Goal: Task Accomplishment & Management: Use online tool/utility

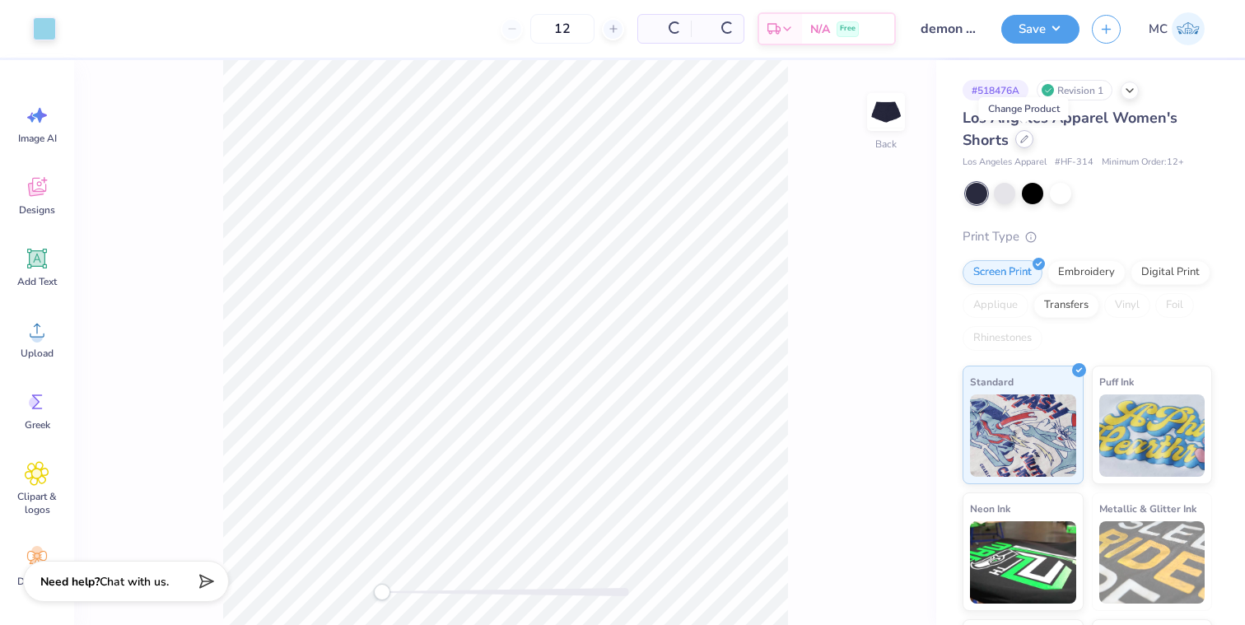
click at [1024, 135] on icon at bounding box center [1025, 139] width 8 height 8
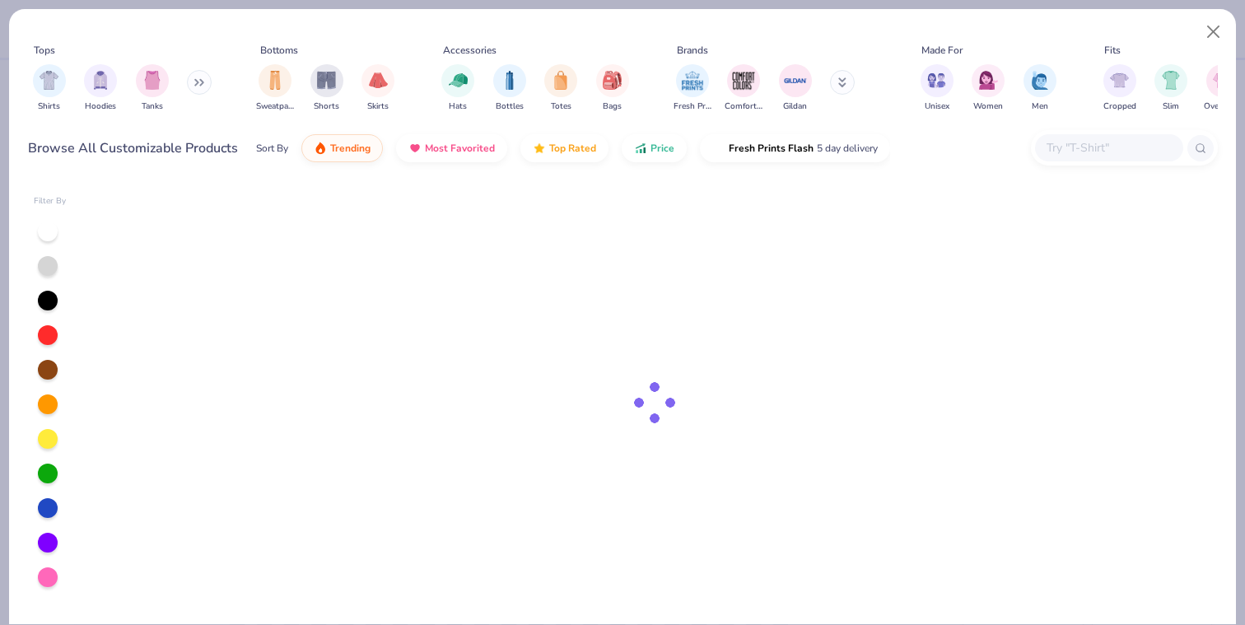
click at [1090, 152] on input "text" at bounding box center [1108, 147] width 127 height 19
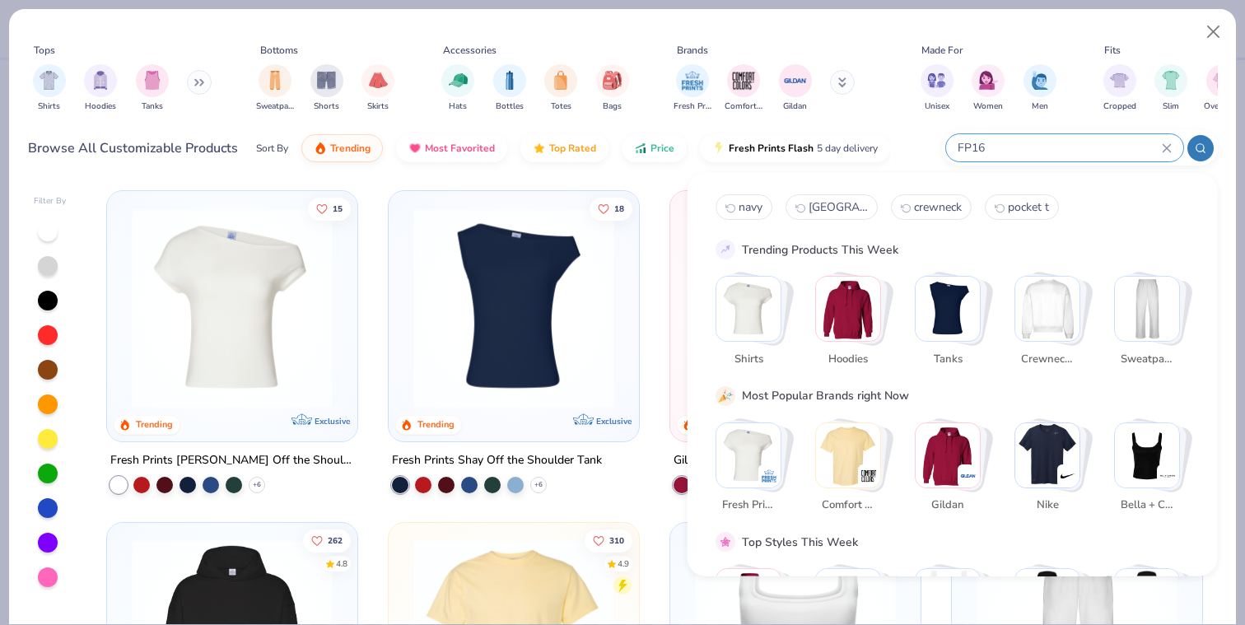
type input "FP16"
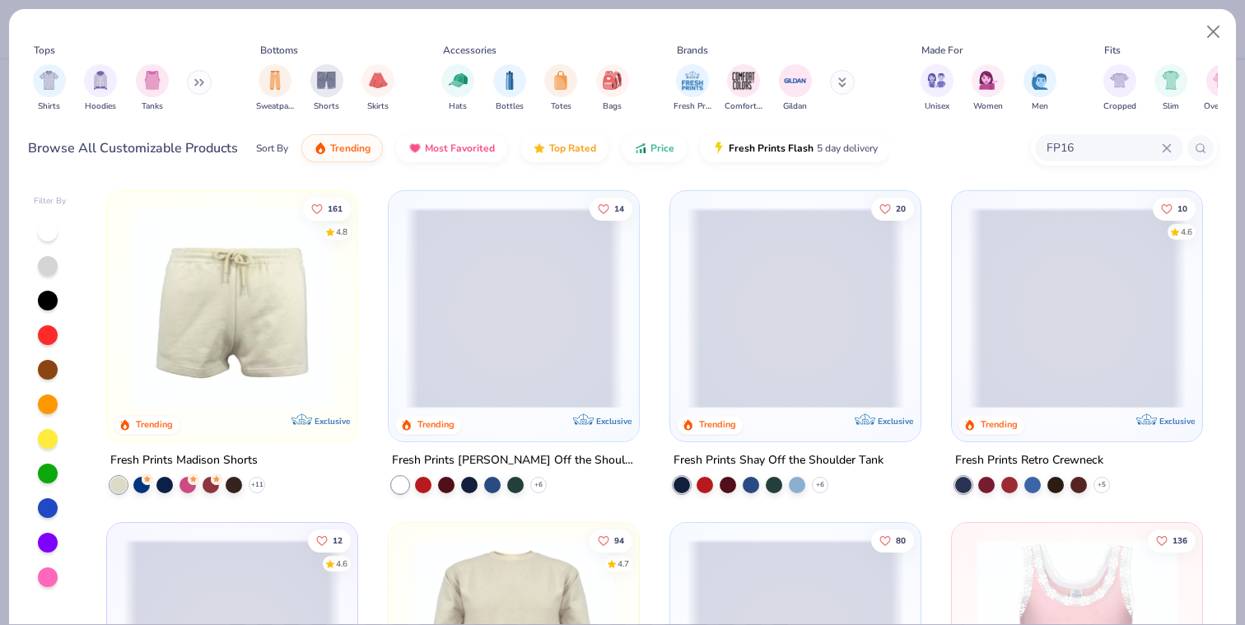
click at [287, 295] on img at bounding box center [232, 308] width 217 height 201
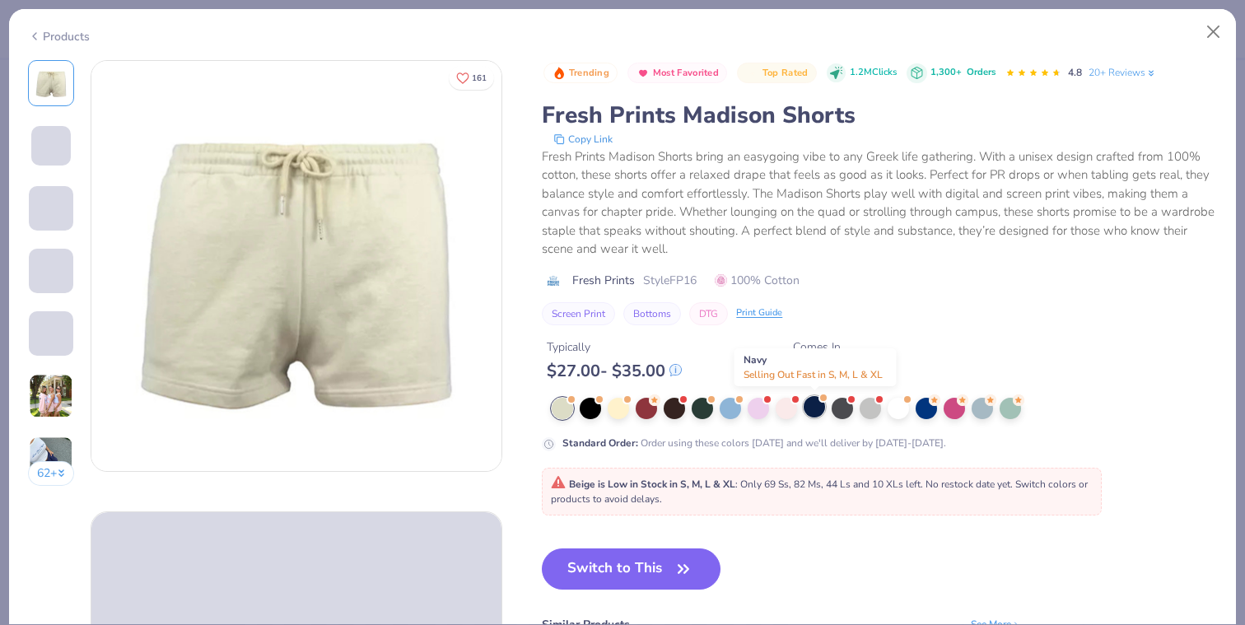
click at [814, 404] on div at bounding box center [814, 406] width 21 height 21
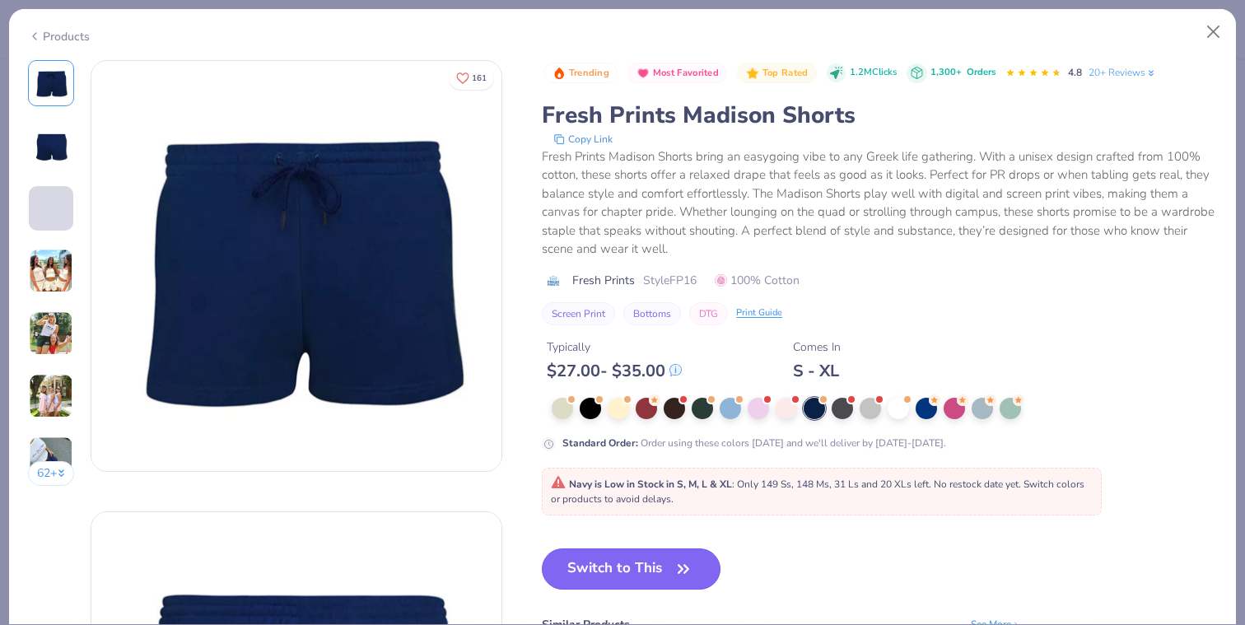
click at [639, 568] on button "Switch to This" at bounding box center [631, 569] width 179 height 41
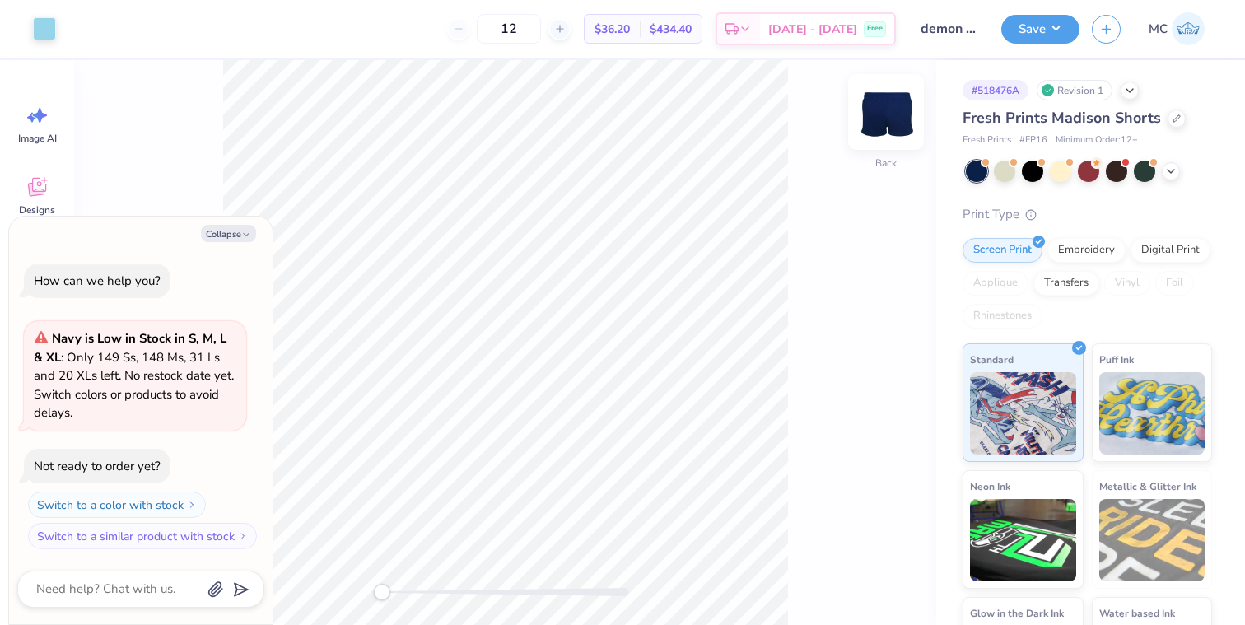
click at [886, 114] on img at bounding box center [886, 112] width 66 height 66
click at [890, 108] on img at bounding box center [886, 112] width 66 height 66
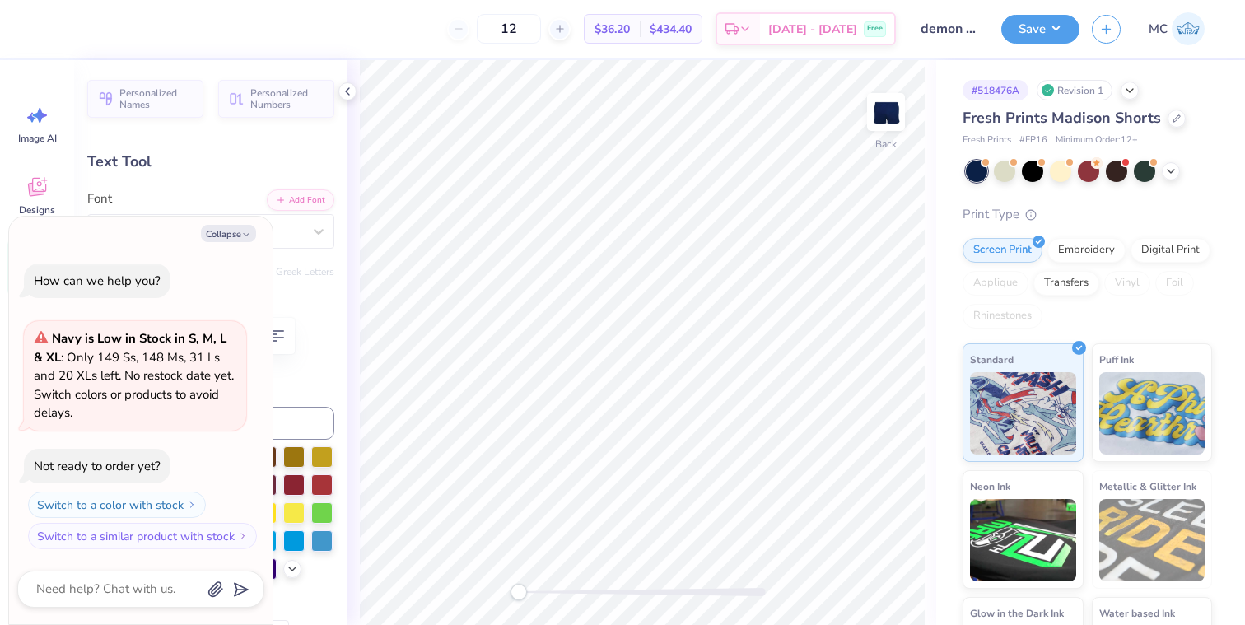
type textarea "x"
type input "0.5"
type textarea "x"
type input "0.0"
type textarea "x"
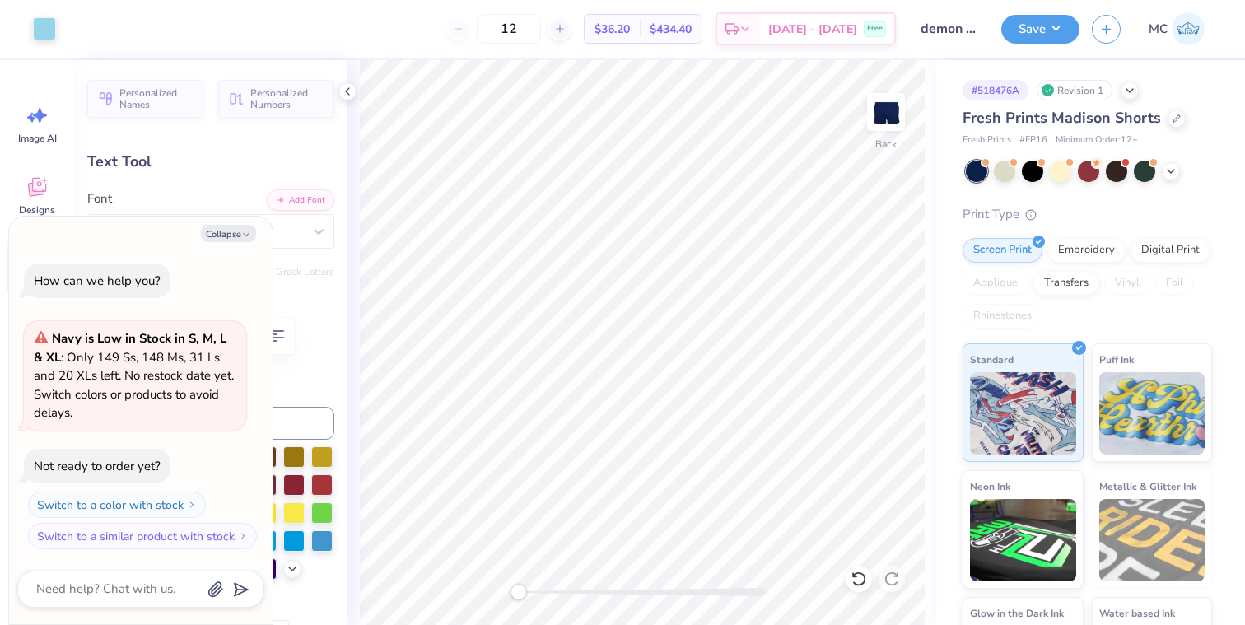
type input "4.94"
type input "0.77"
type input "6.52"
type input "0.5"
type textarea "x"
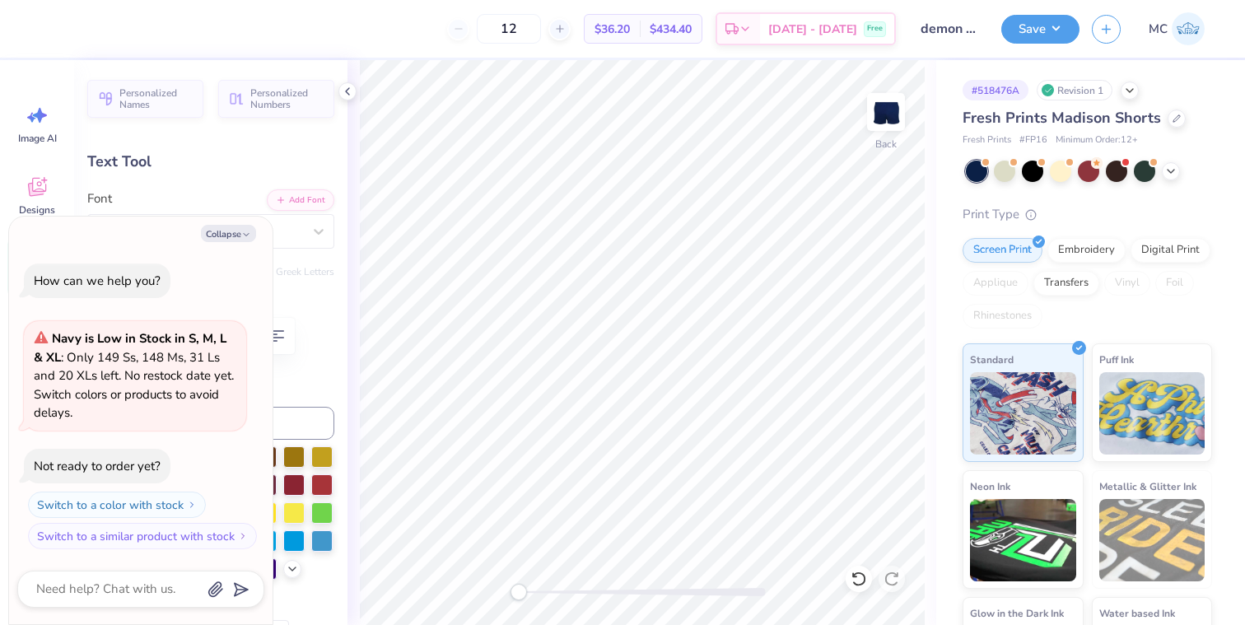
type input "-0.7"
type textarea "x"
type input "4.15"
type input "0.64"
type input "8.82"
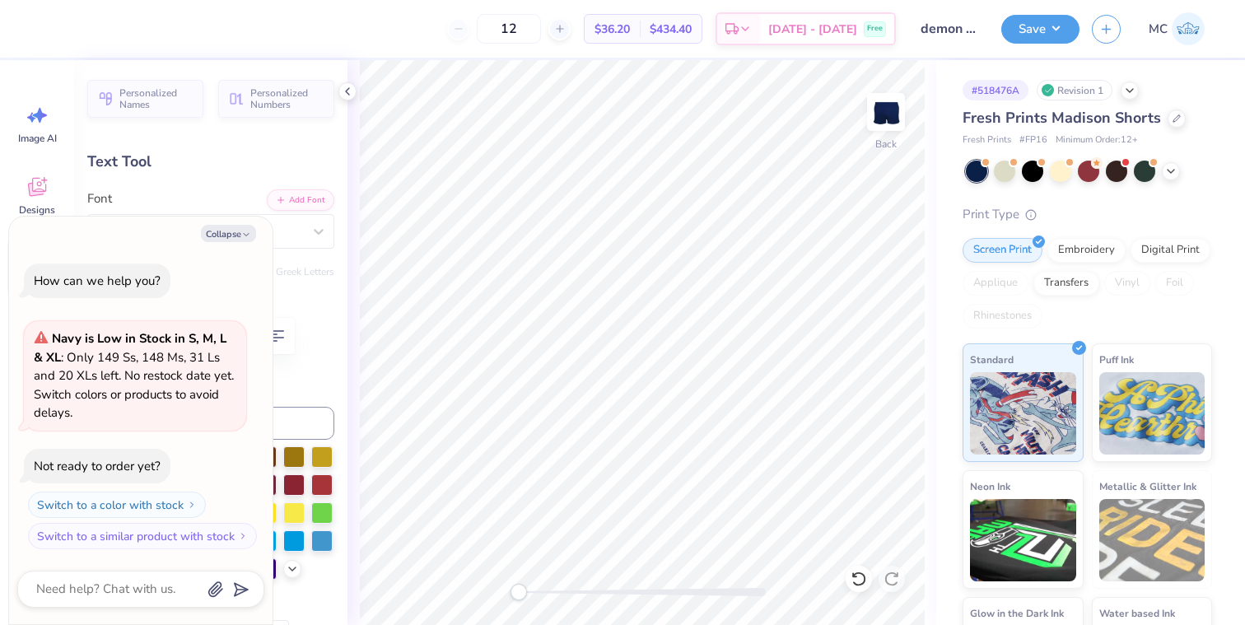
type textarea "x"
type input "-2.6"
type textarea "x"
type input "0.0"
type textarea "x"
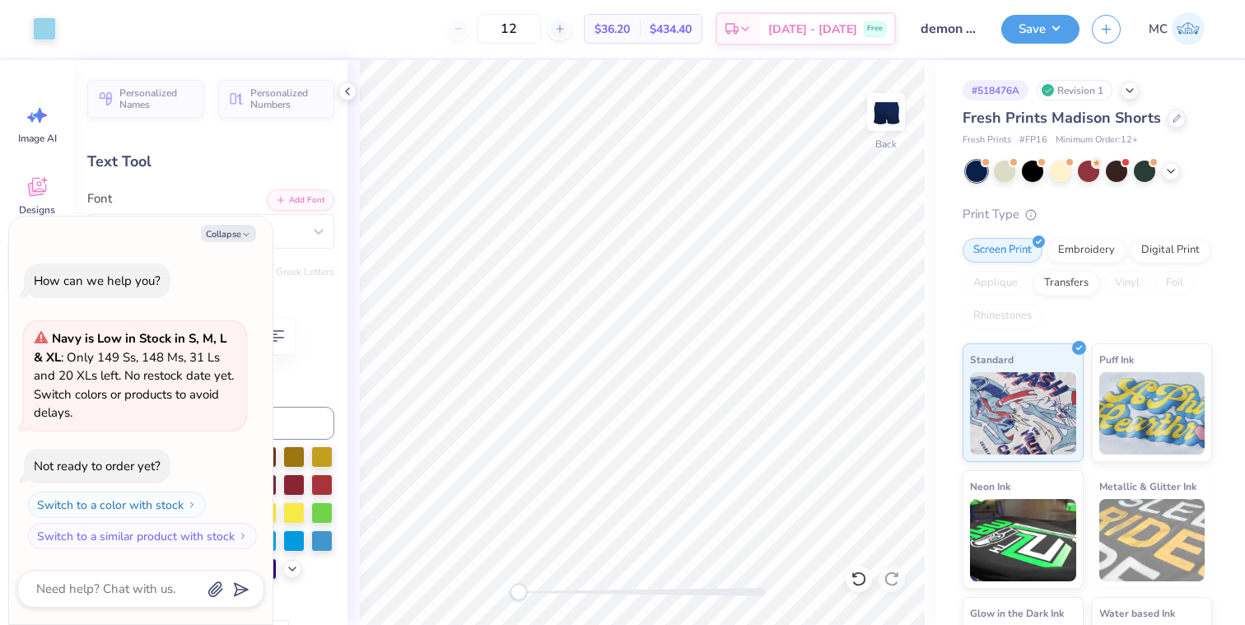
type input "0.73"
type input "8.76"
type input "-2.6"
type textarea "x"
type input "-3.8"
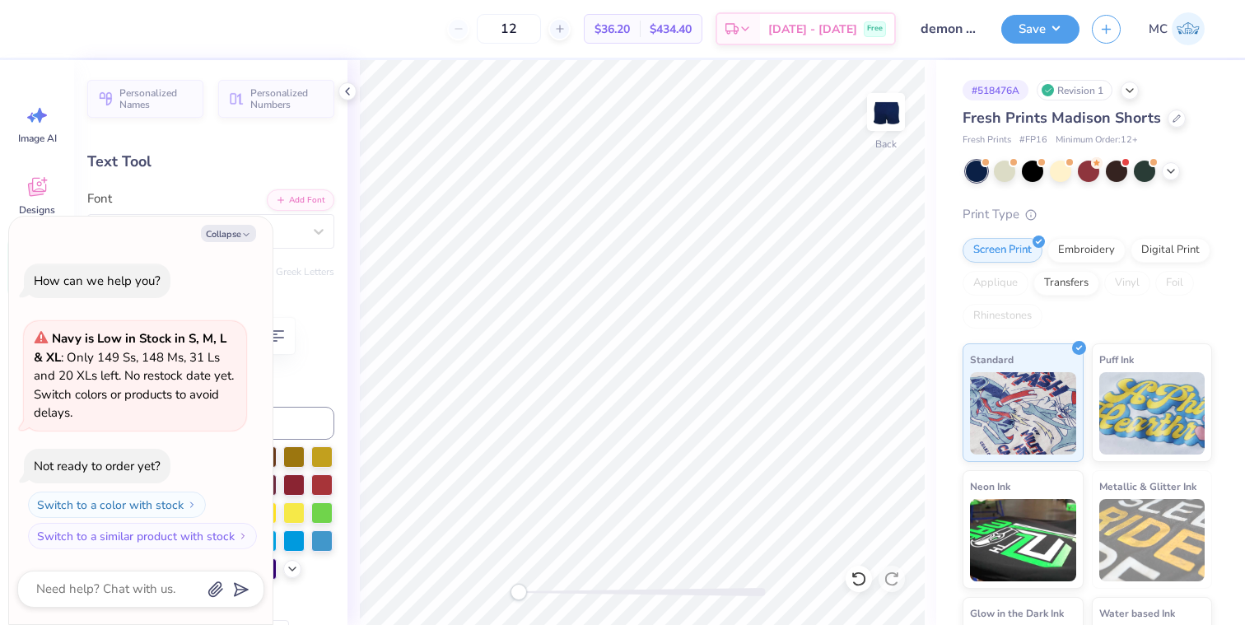
type textarea "x"
type input "0.0"
type textarea "x"
type input "4.14"
type input "0.78"
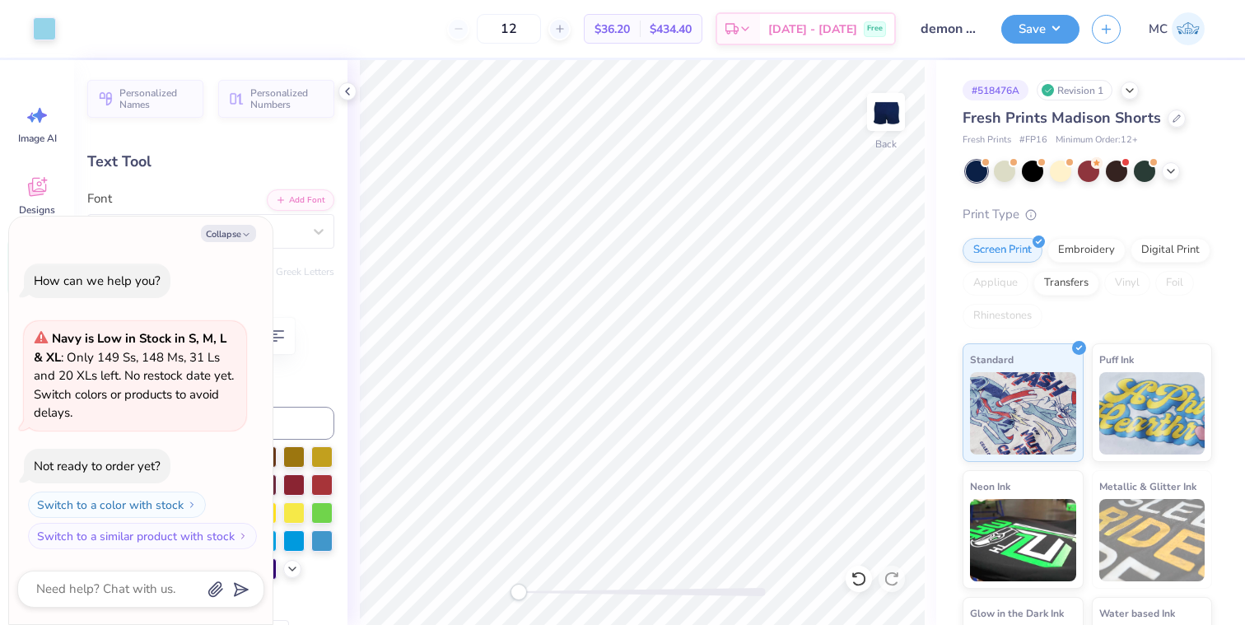
type input "8.75"
type input "-3.8"
type textarea "x"
type input "0.0"
click at [1175, 123] on div at bounding box center [1177, 117] width 18 height 18
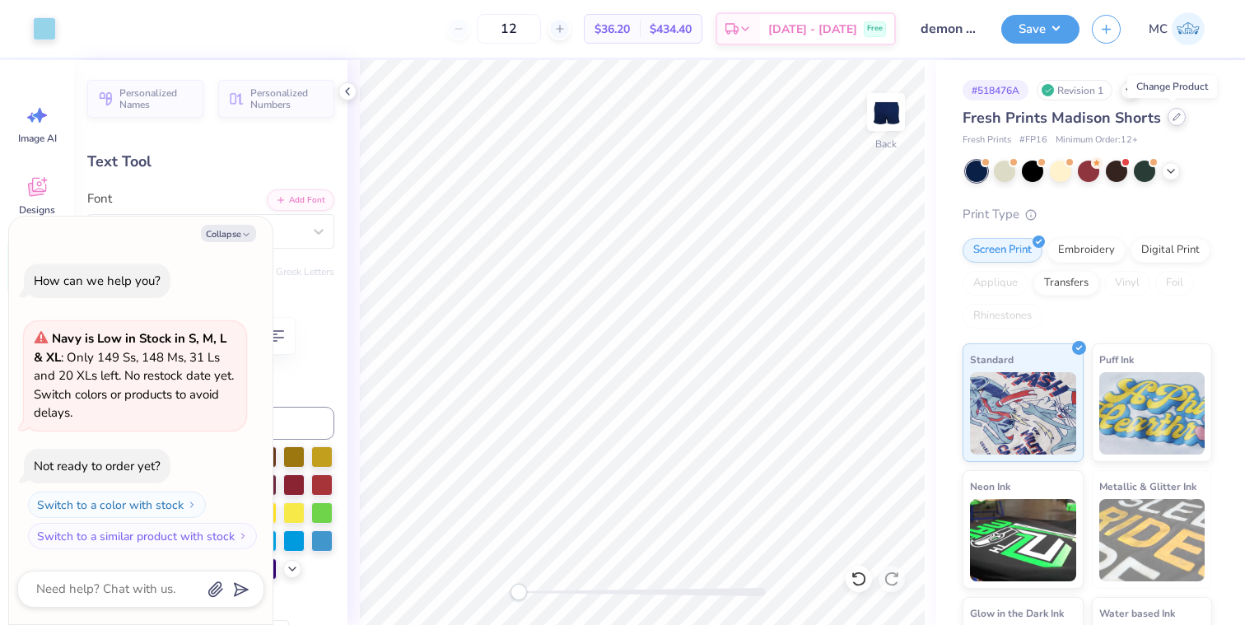
type textarea "x"
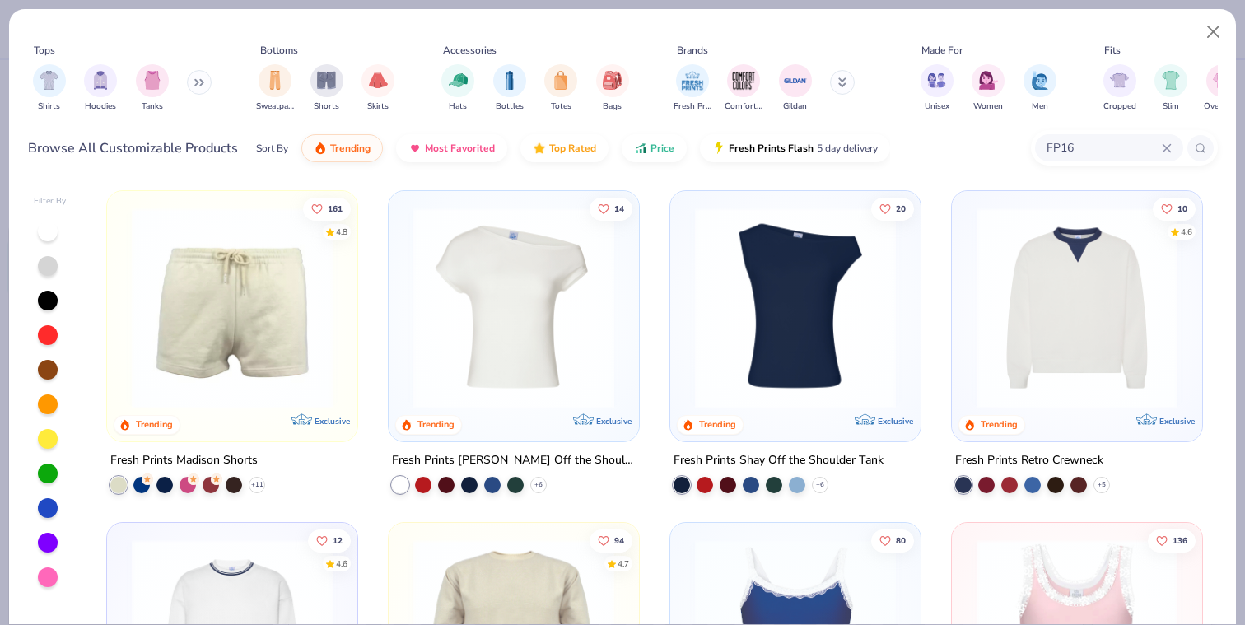
click at [1174, 147] on div "FP16" at bounding box center [1109, 147] width 148 height 27
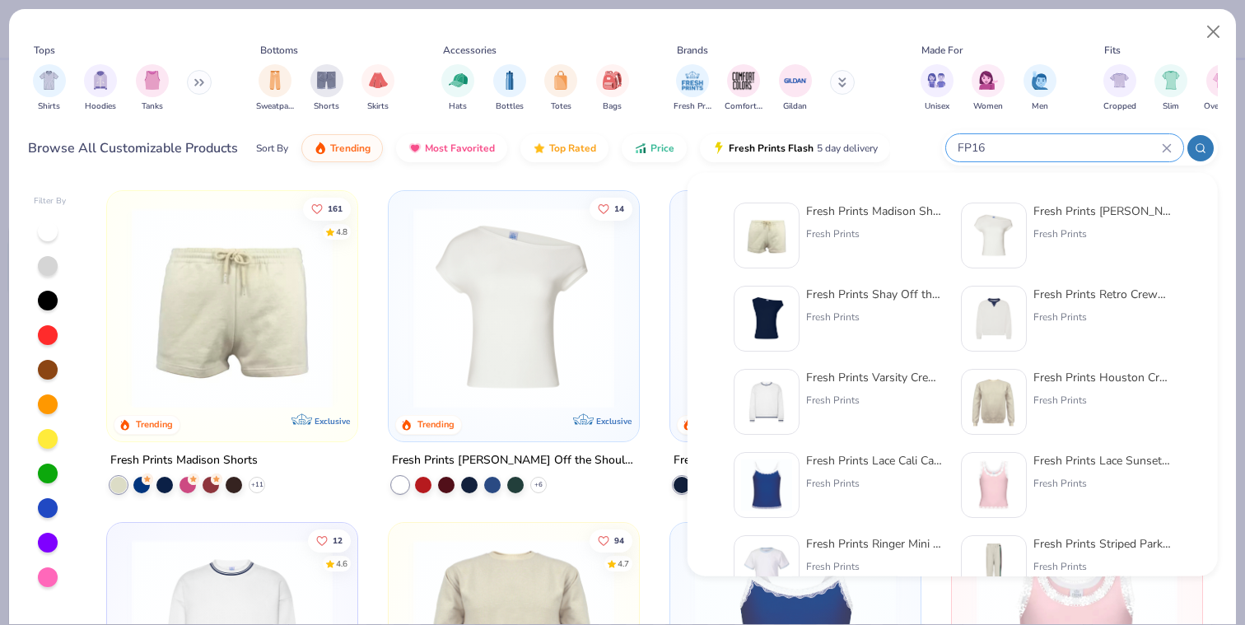
click at [1165, 147] on icon at bounding box center [1167, 148] width 10 height 10
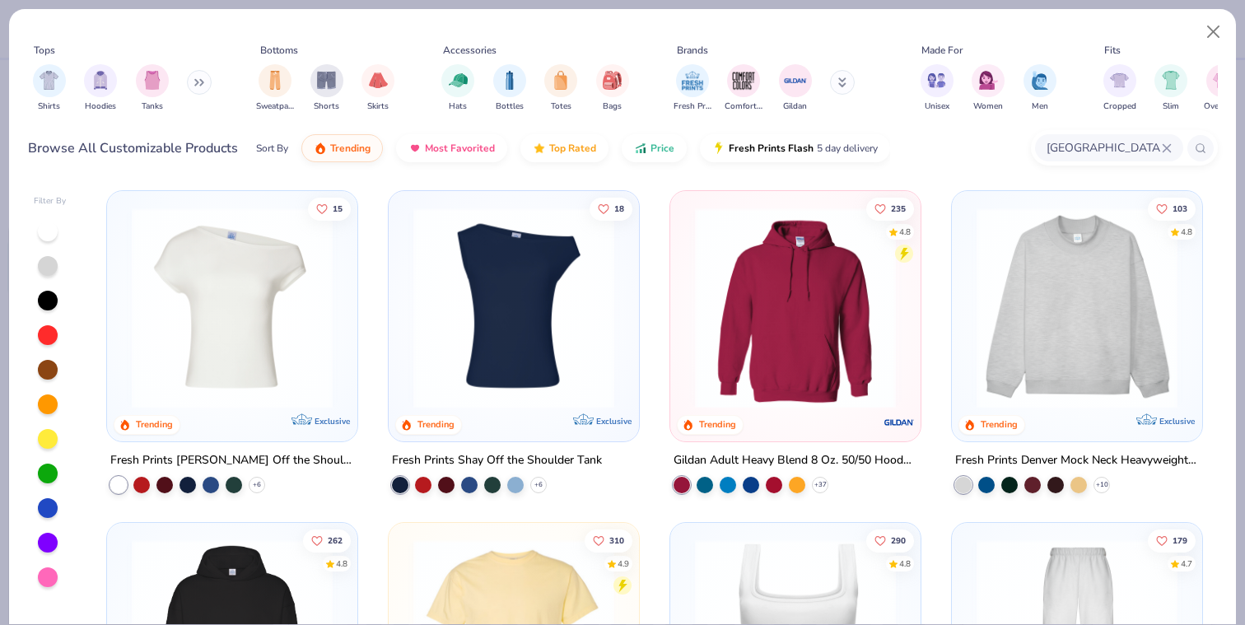
type input "[GEOGRAPHIC_DATA]"
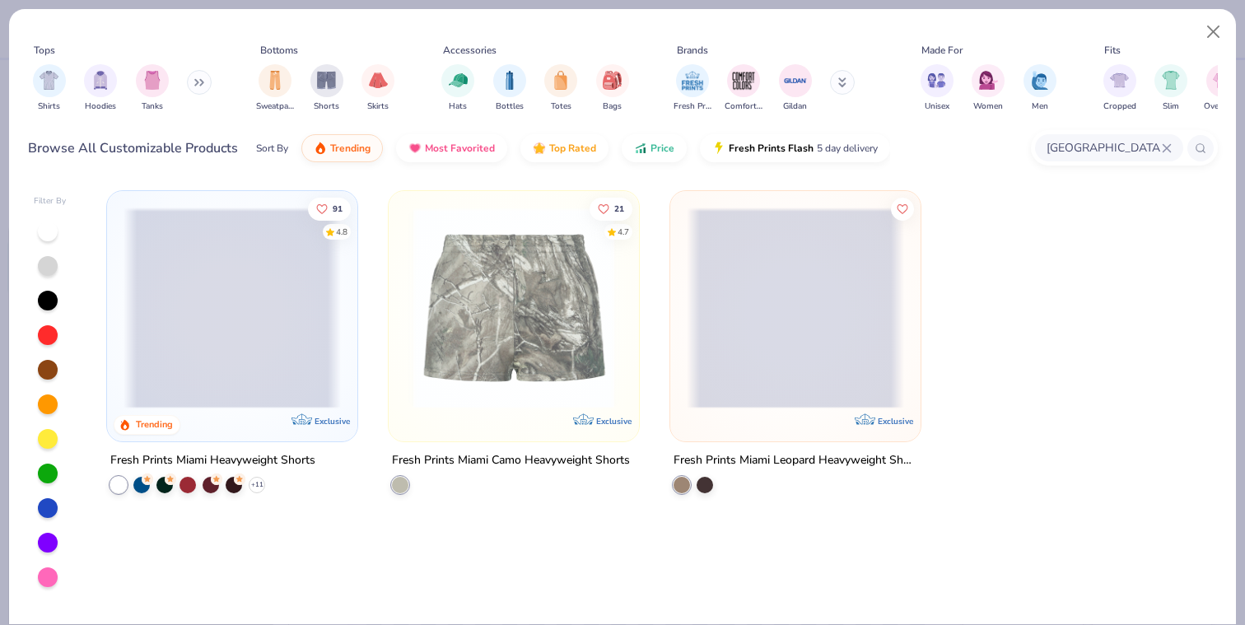
click at [252, 283] on span at bounding box center [232, 308] width 217 height 201
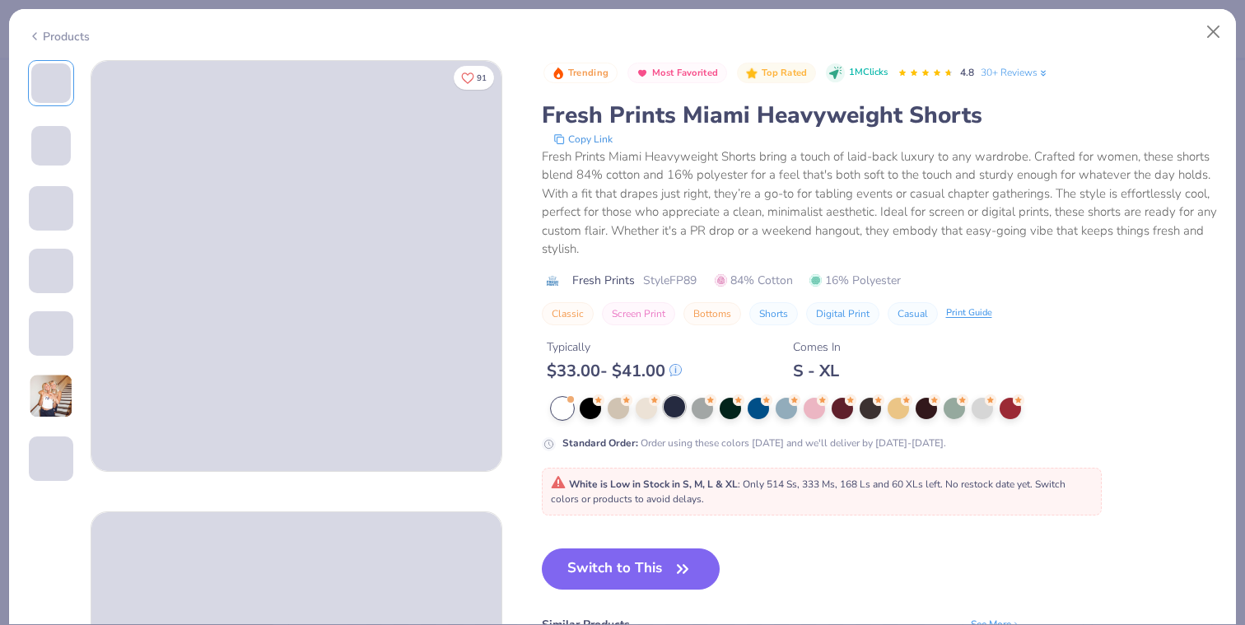
click at [682, 409] on div at bounding box center [674, 406] width 21 height 21
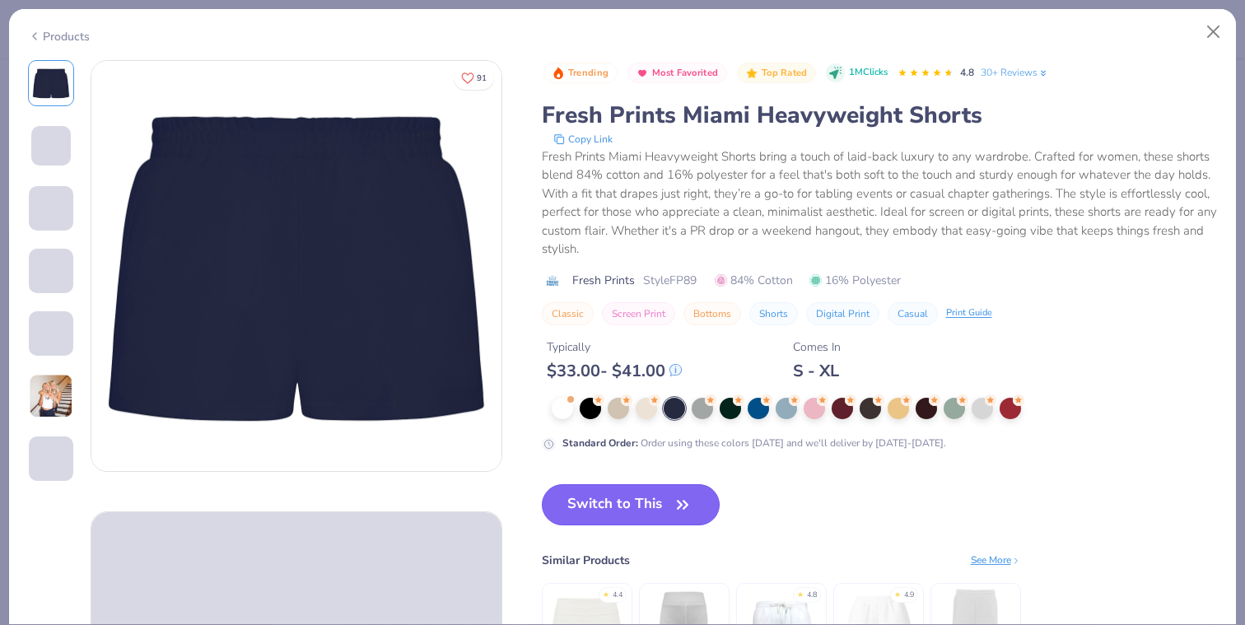
click at [639, 503] on button "Switch to This" at bounding box center [631, 504] width 179 height 41
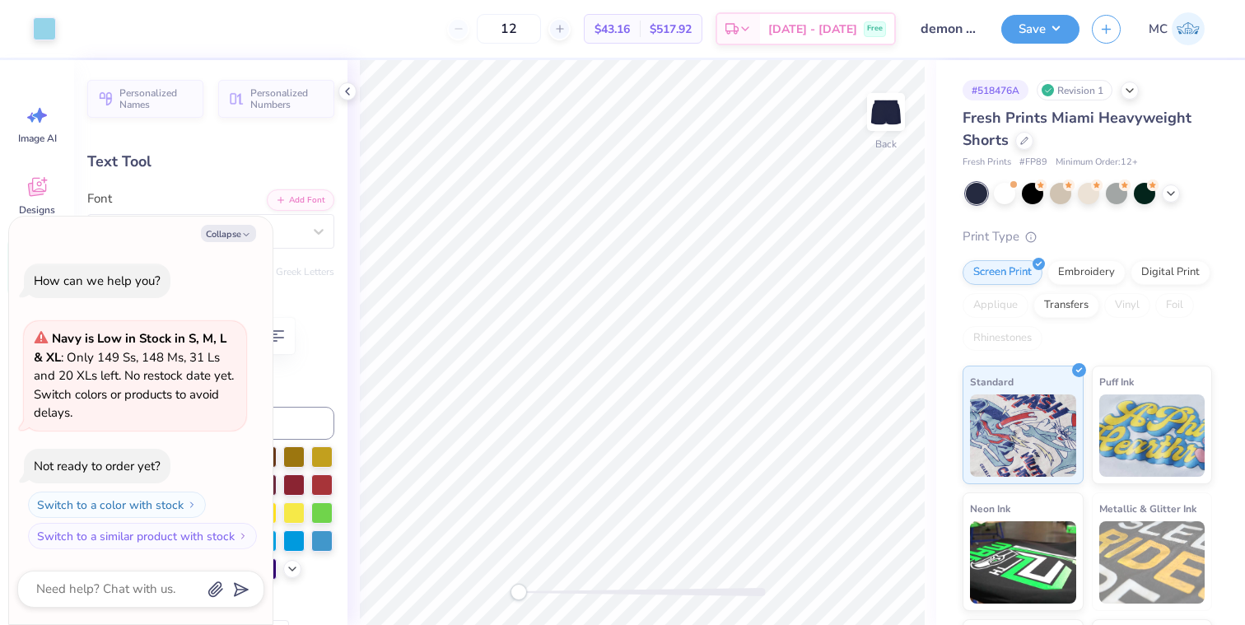
type textarea "x"
type input "8.51"
type input "-3.8"
type textarea "x"
type input "0.0"
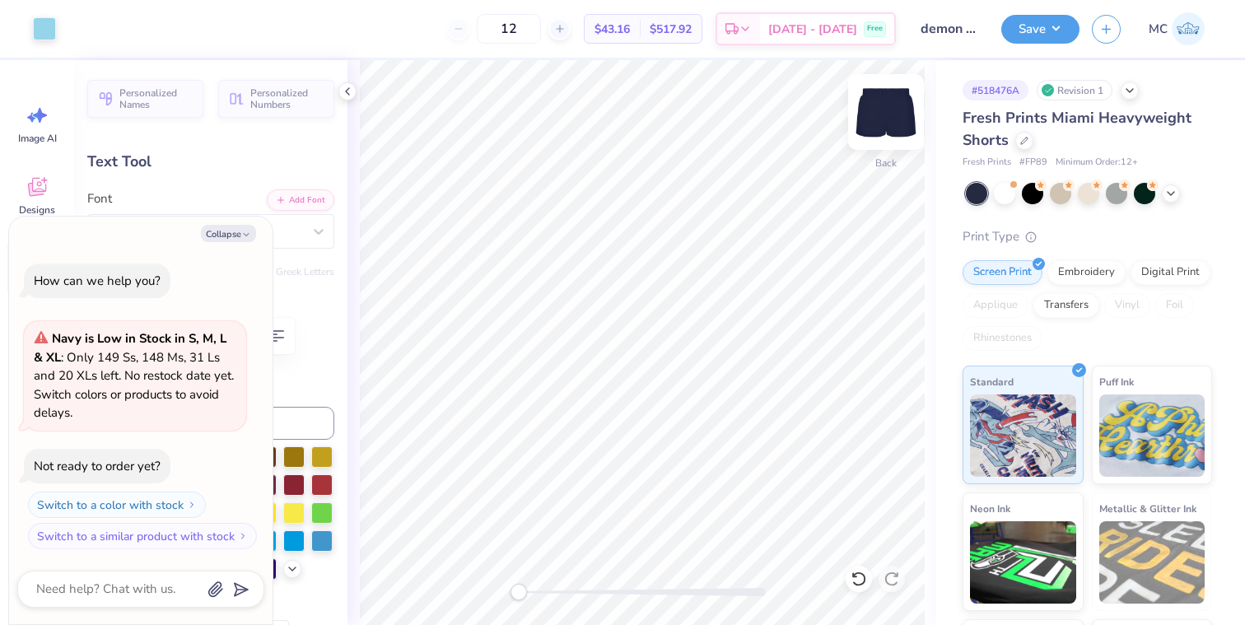
type textarea "x"
type input "4.15"
type input "0.62"
type input "8.56"
type textarea "x"
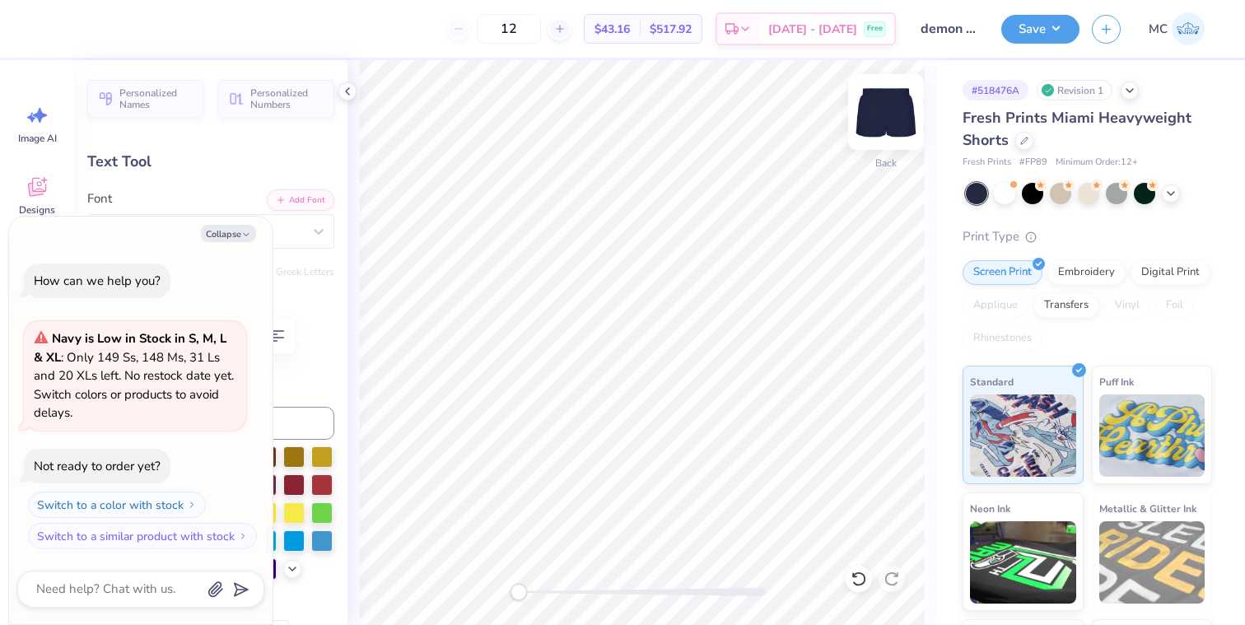
type input "9.38"
type textarea "x"
type input "-2.6"
type textarea "x"
type input "0.0"
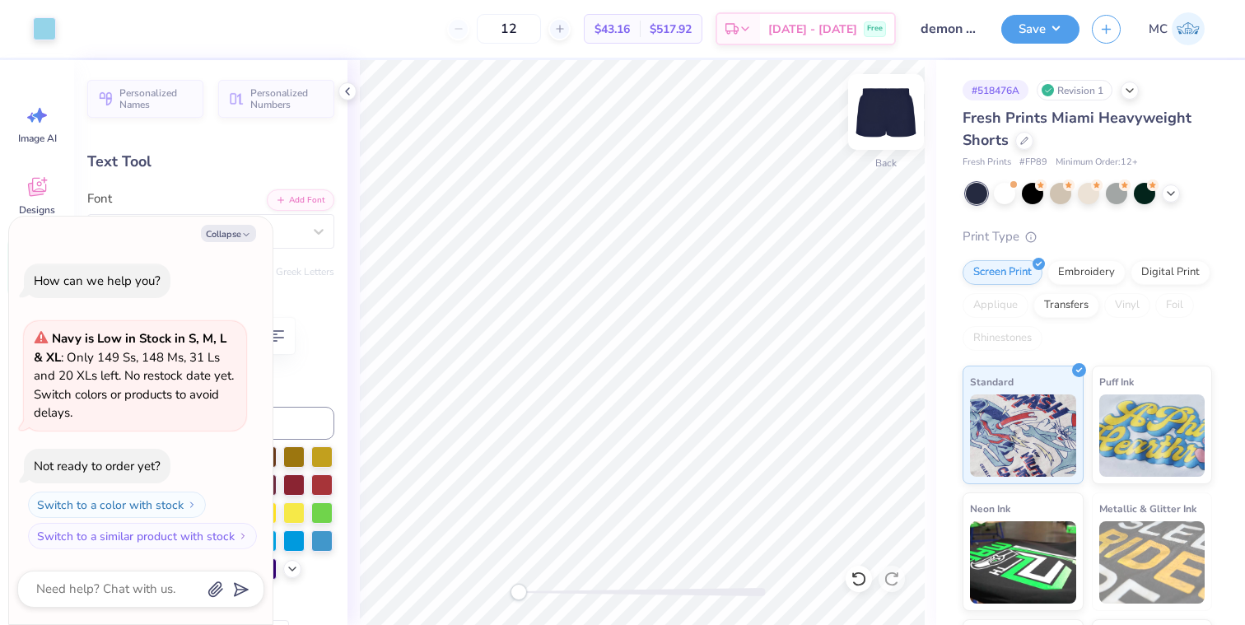
type textarea "x"
type input "0.73"
type input "9.27"
type input "-2.6"
type textarea "x"
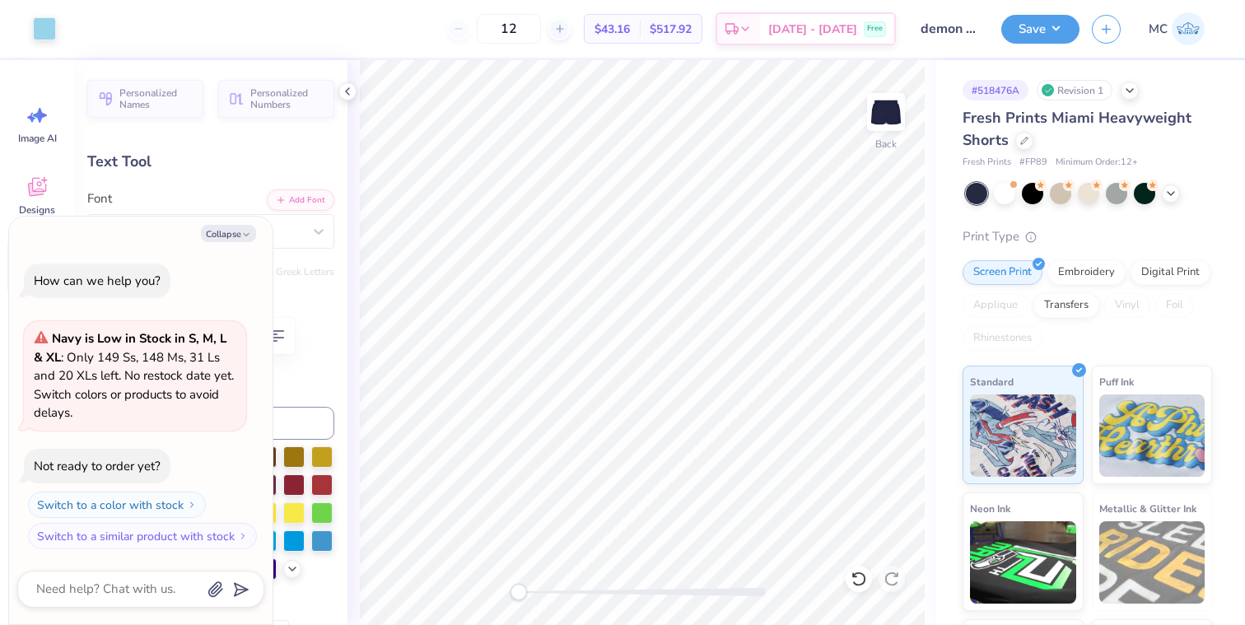
type input "0.0"
click at [1039, 29] on button "Save" at bounding box center [1041, 26] width 78 height 29
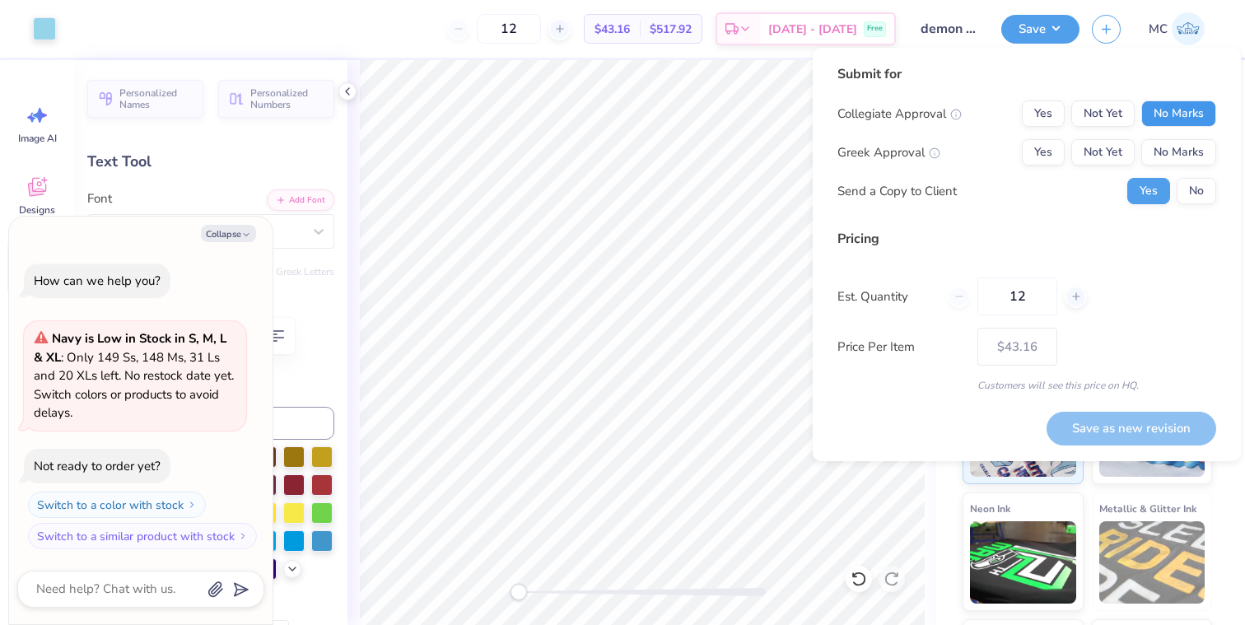
click at [1173, 116] on button "No Marks" at bounding box center [1179, 113] width 75 height 26
click at [1173, 153] on button "No Marks" at bounding box center [1179, 152] width 75 height 26
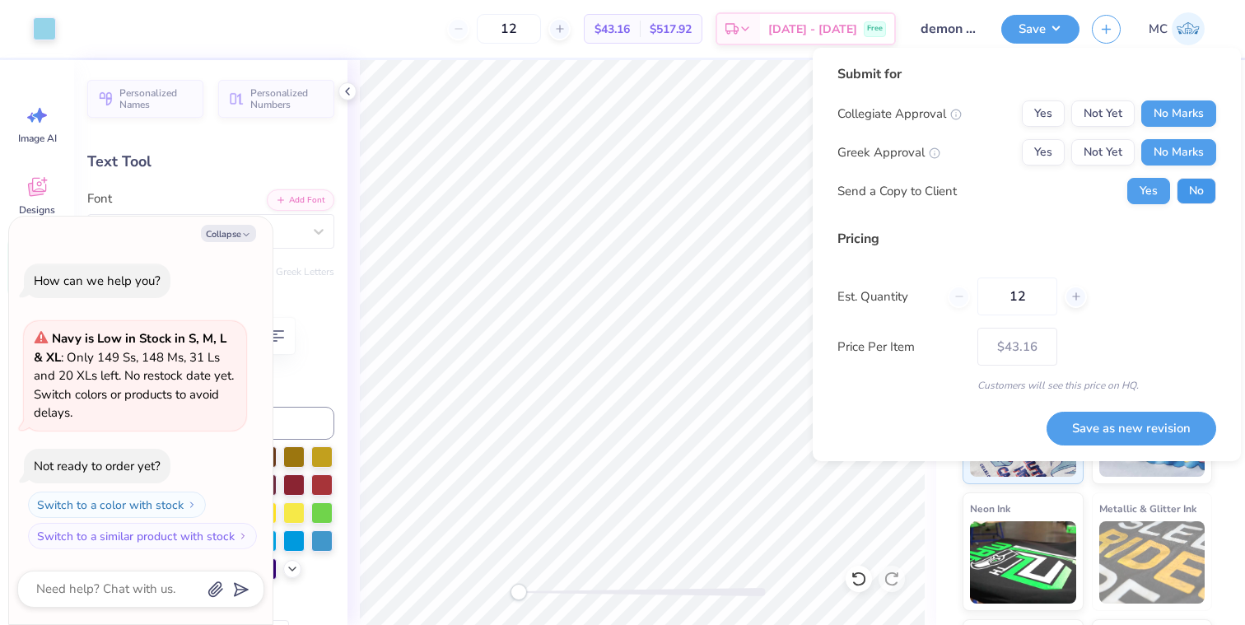
click at [1191, 181] on button "No" at bounding box center [1197, 191] width 40 height 26
click at [1130, 416] on button "Save as new revision" at bounding box center [1132, 429] width 170 height 34
type textarea "x"
type input "– –"
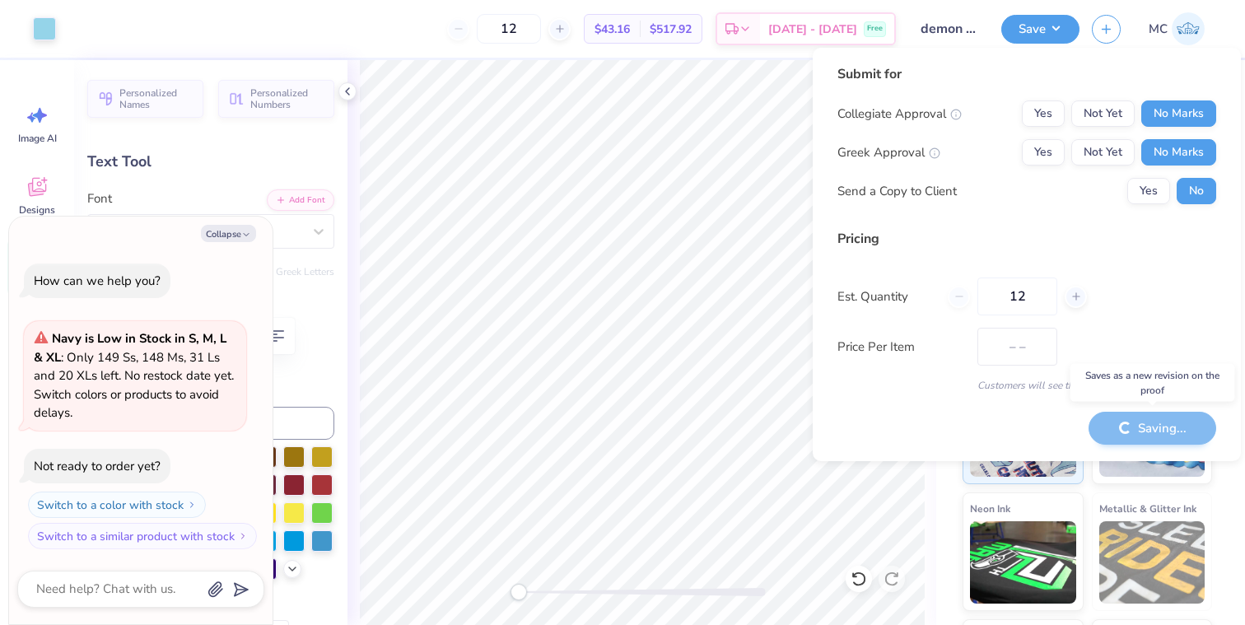
type textarea "x"
type input "$43.16"
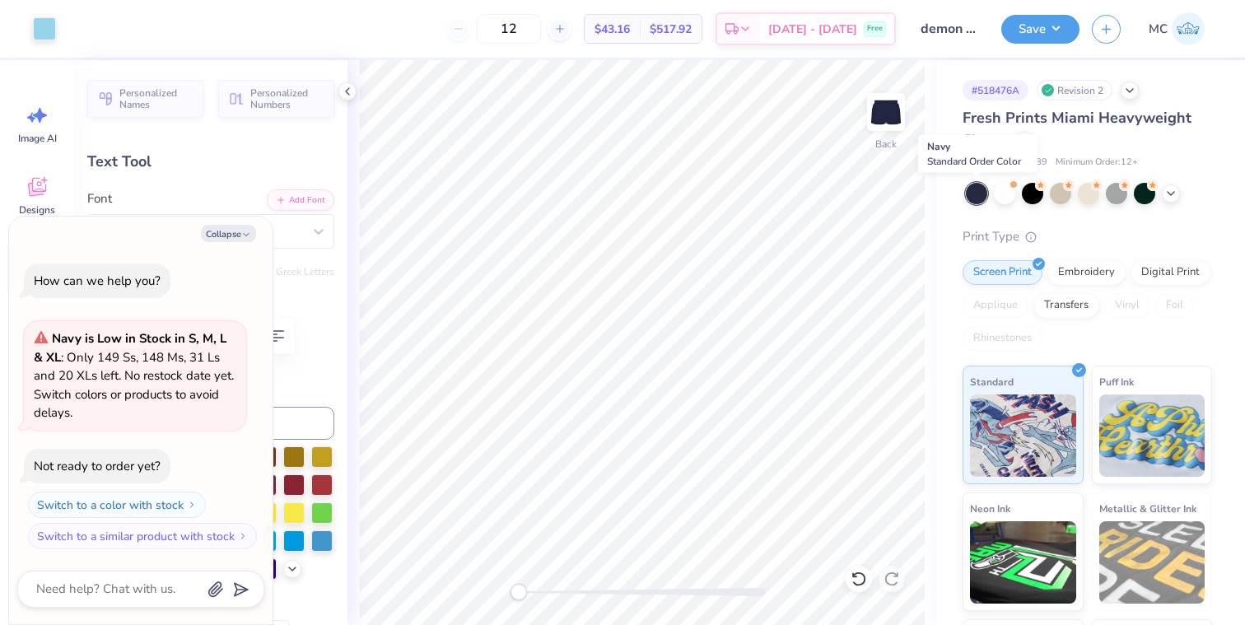
click at [979, 194] on div at bounding box center [976, 193] width 21 height 21
type textarea "x"
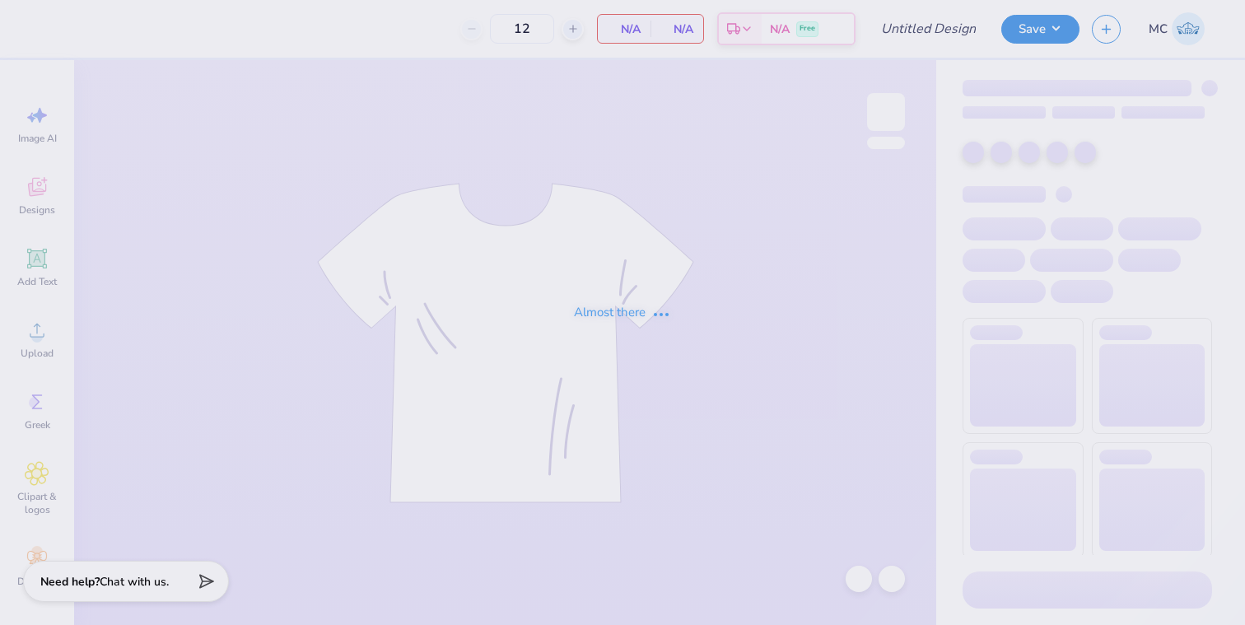
type input "Divas Star Crewneck"
type input "24"
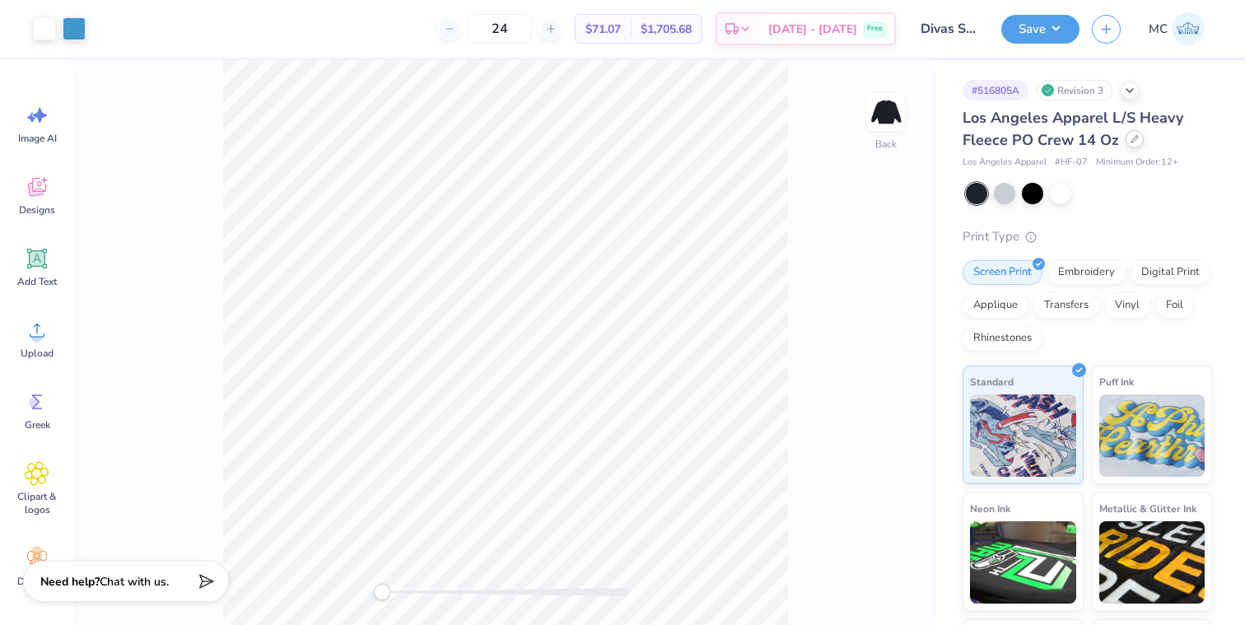
click at [1137, 140] on div at bounding box center [1135, 139] width 18 height 18
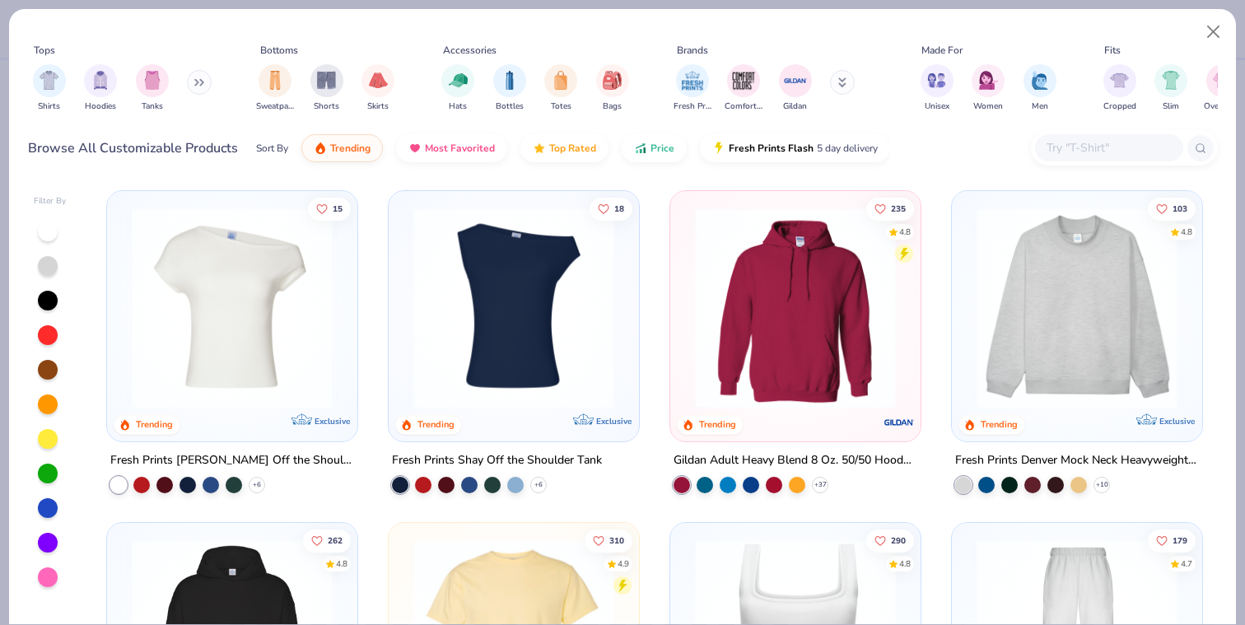
click at [1091, 146] on input "text" at bounding box center [1108, 147] width 127 height 19
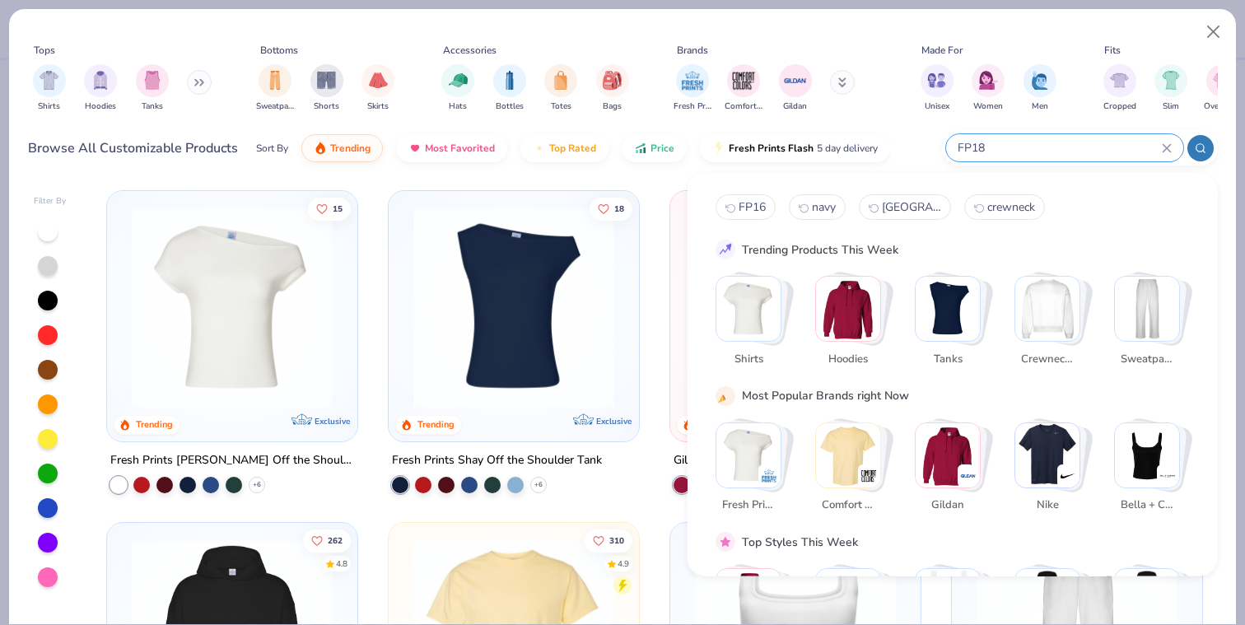
type input "FP18"
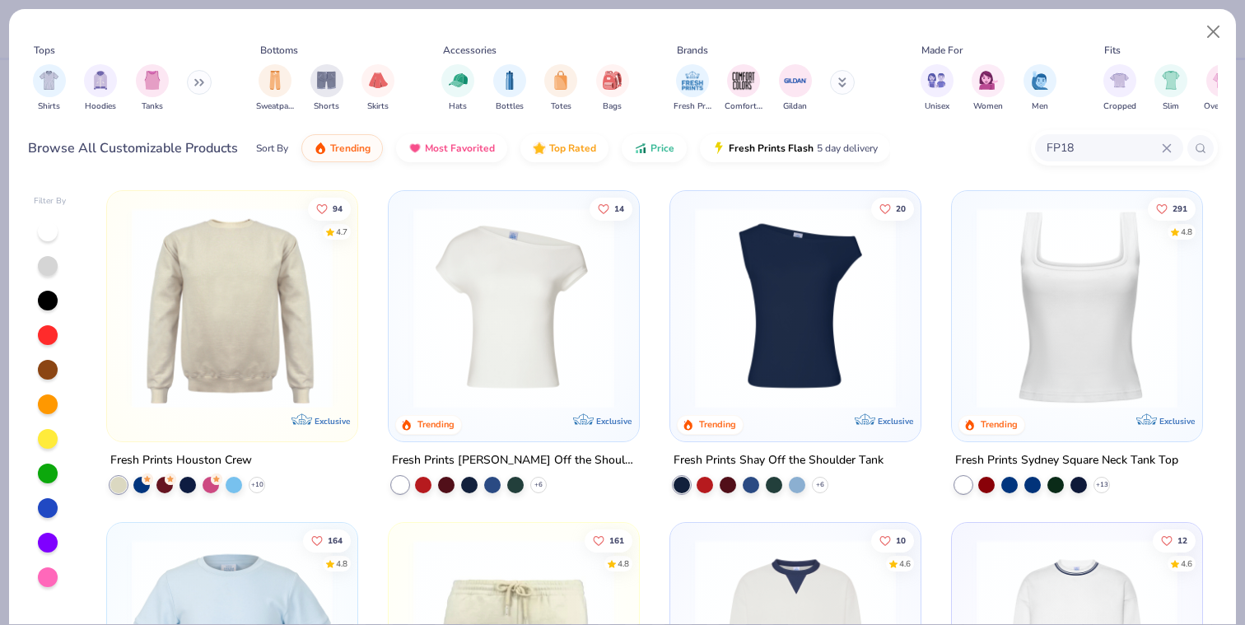
click at [258, 280] on img at bounding box center [232, 308] width 217 height 201
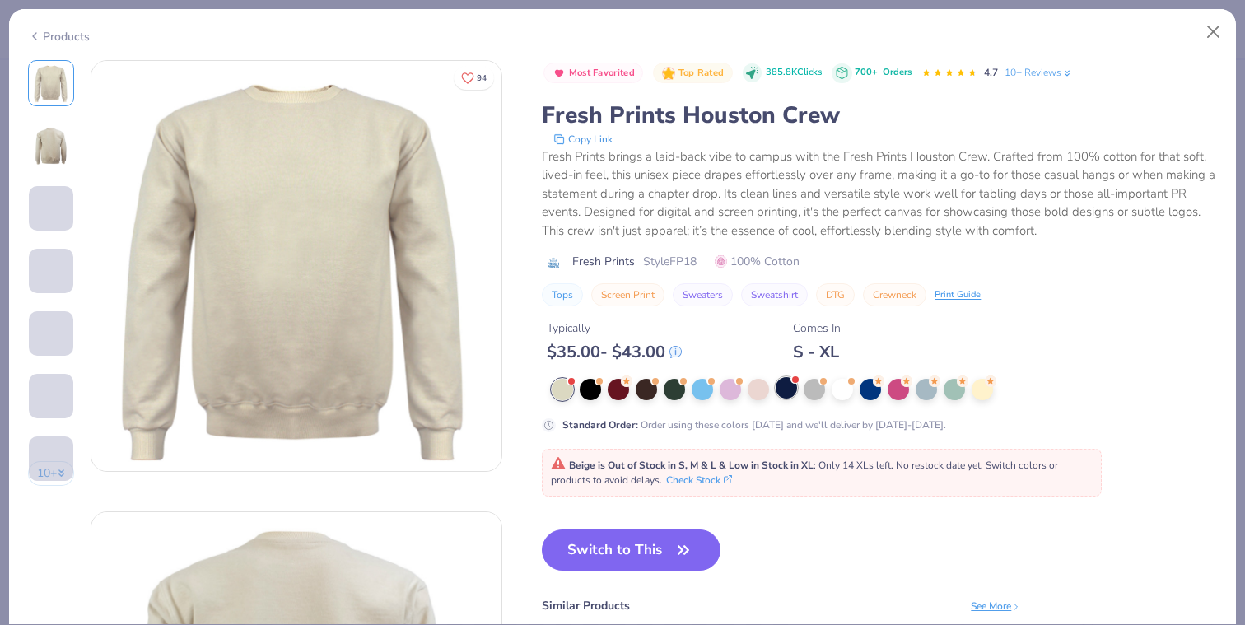
click at [782, 393] on div at bounding box center [786, 387] width 21 height 21
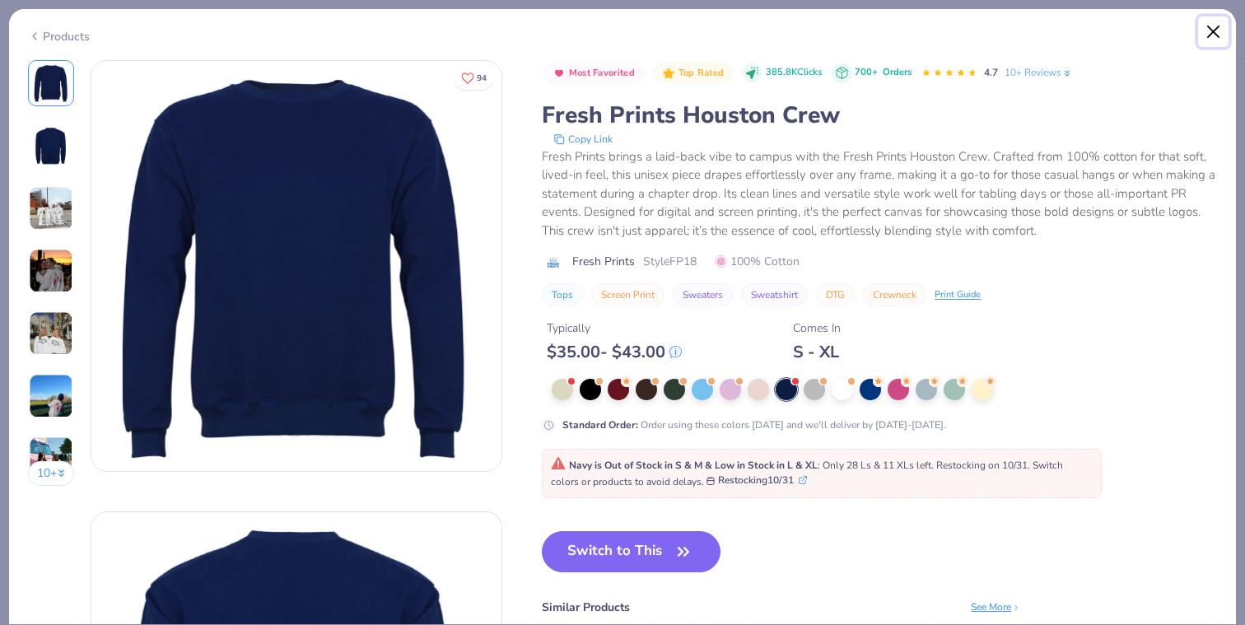
click at [1215, 30] on button "Close" at bounding box center [1213, 31] width 31 height 31
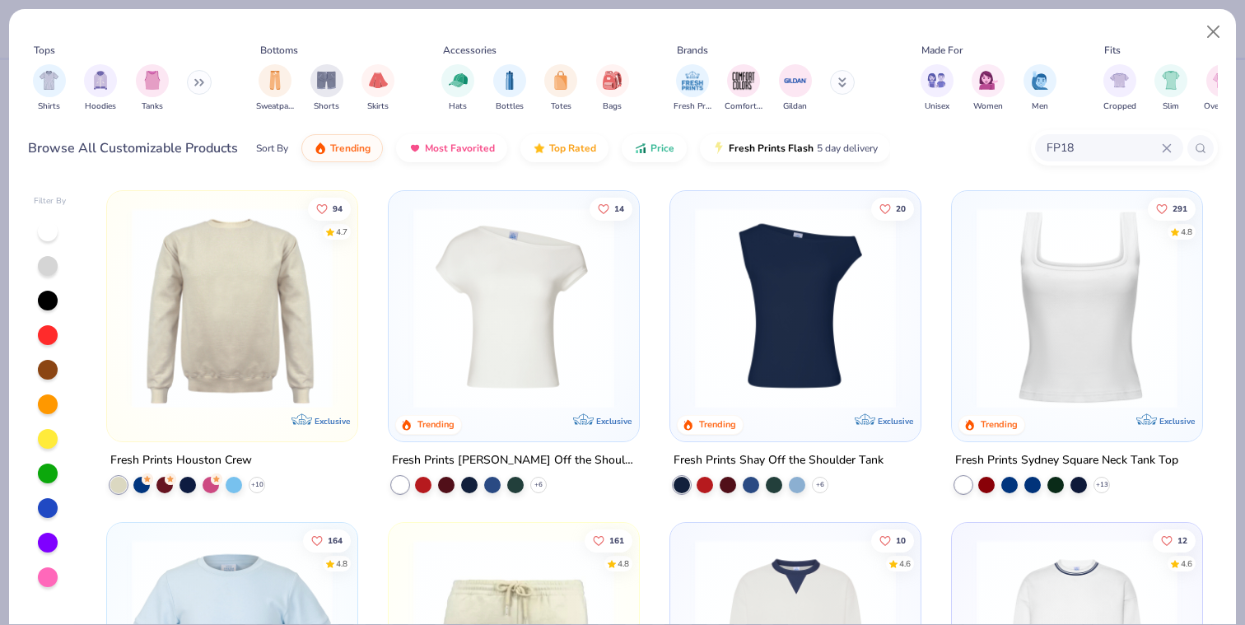
click at [1165, 149] on icon at bounding box center [1166, 147] width 7 height 7
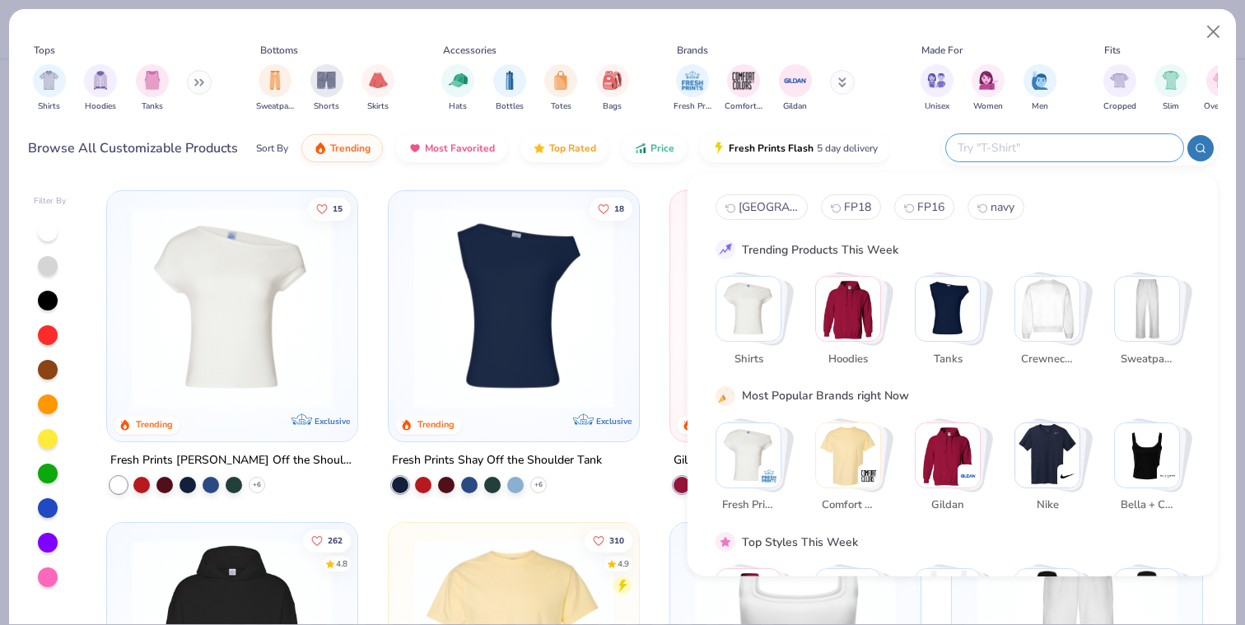
click at [203, 83] on icon at bounding box center [202, 83] width 2 height 6
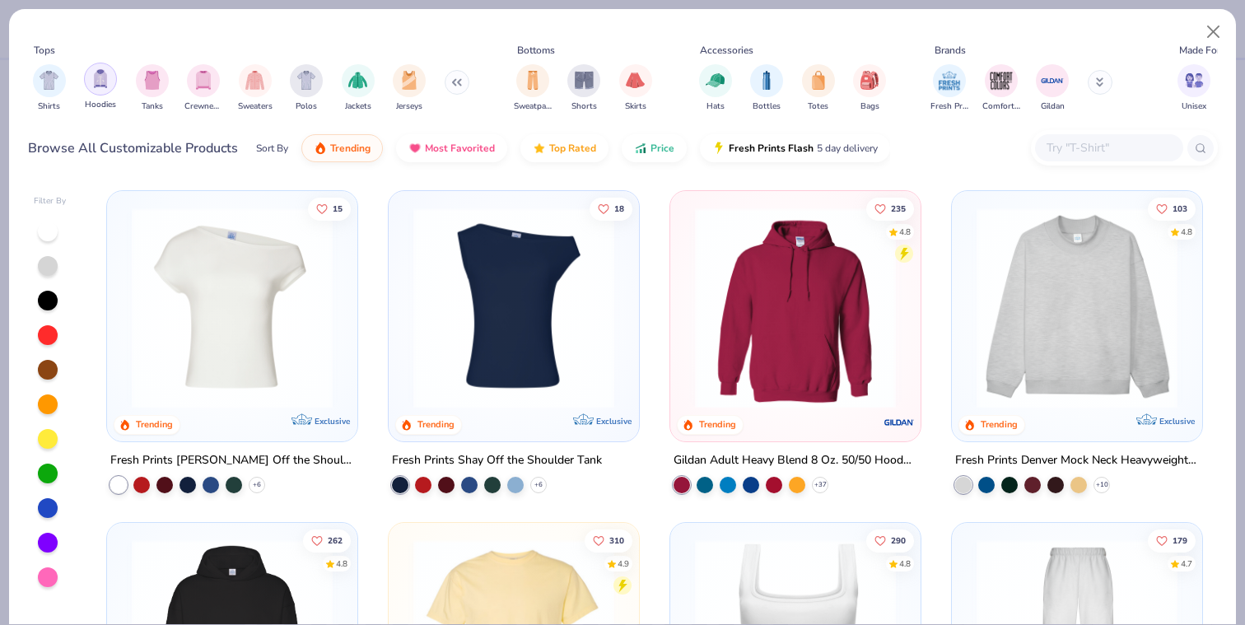
click at [95, 75] on img "filter for Hoodies" at bounding box center [100, 78] width 18 height 19
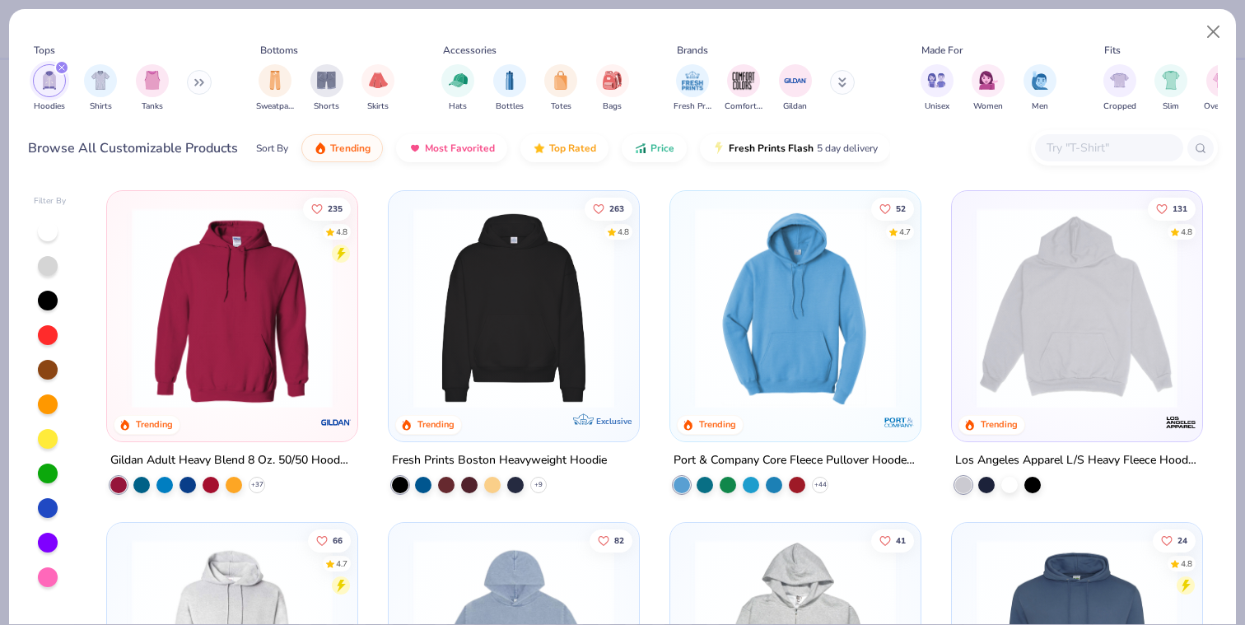
click at [1102, 144] on input "text" at bounding box center [1108, 147] width 127 height 19
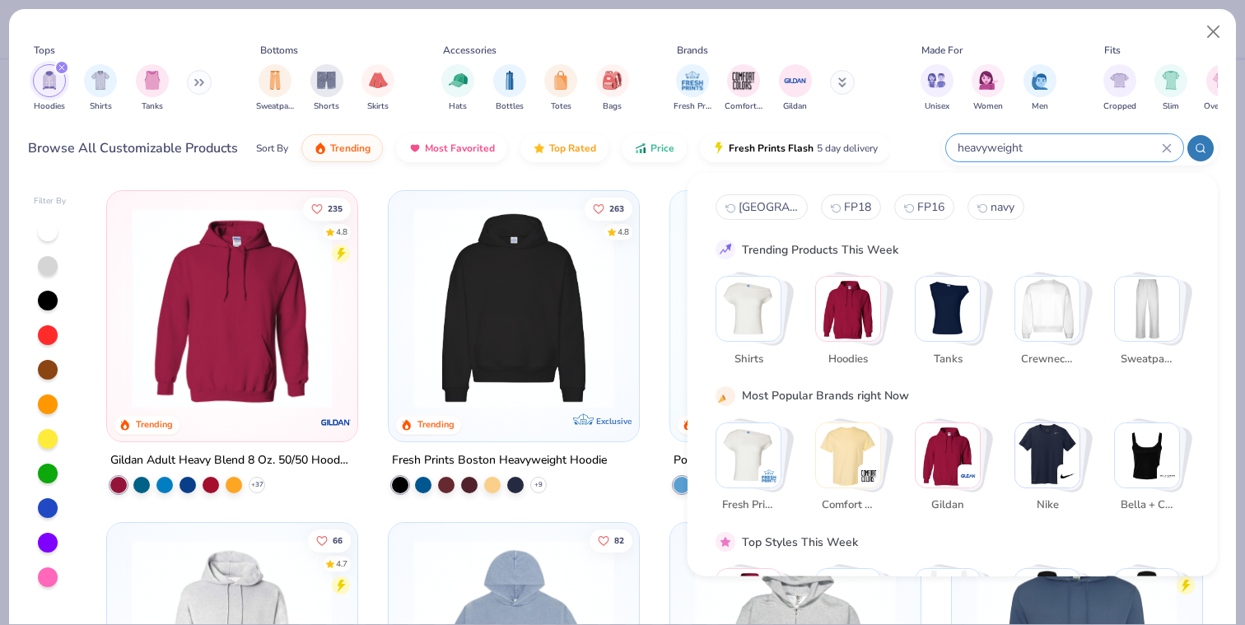
type input "heavyweight"
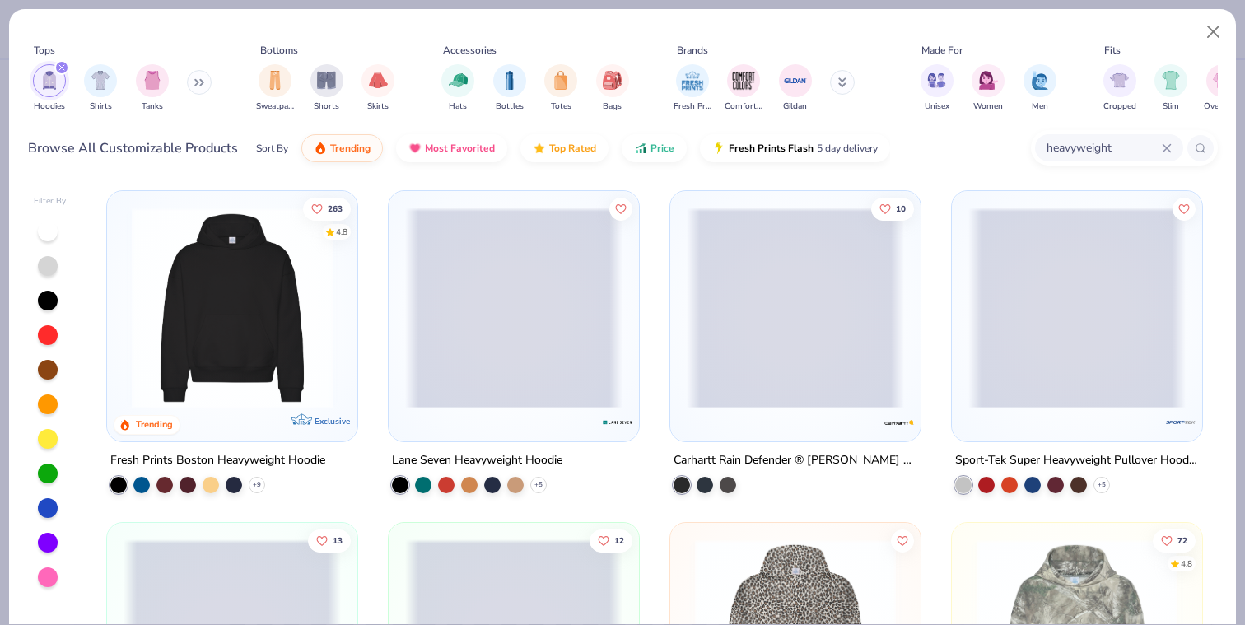
click at [62, 64] on div "filter for Hoodies" at bounding box center [61, 67] width 15 height 15
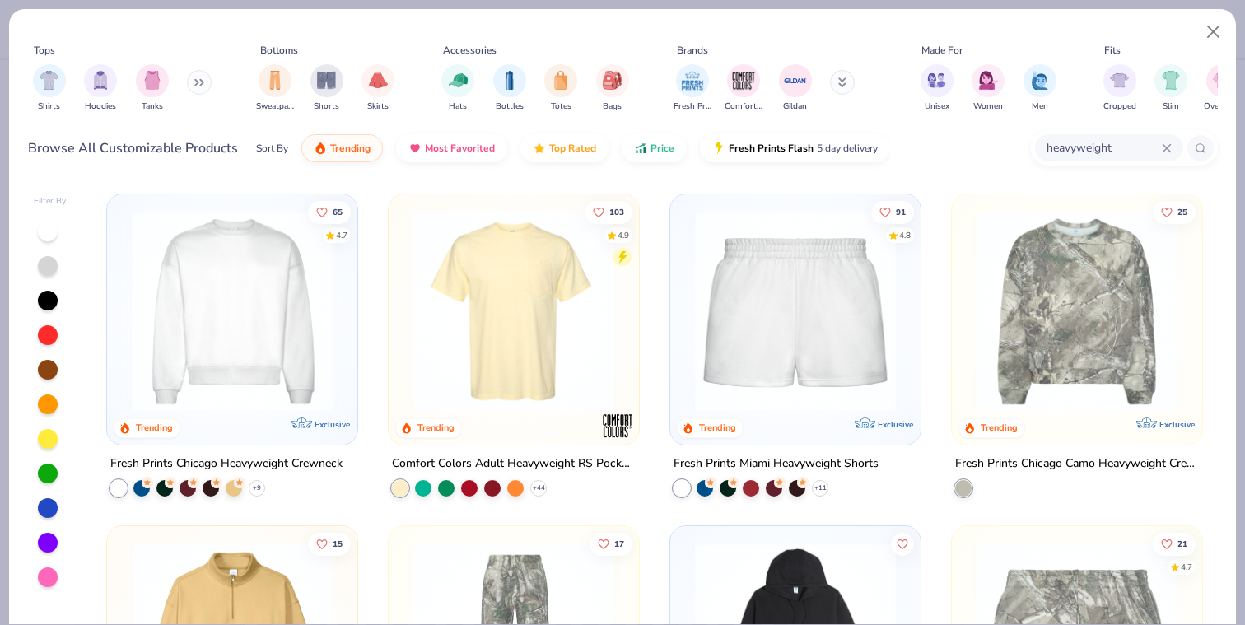
scroll to position [326, 0]
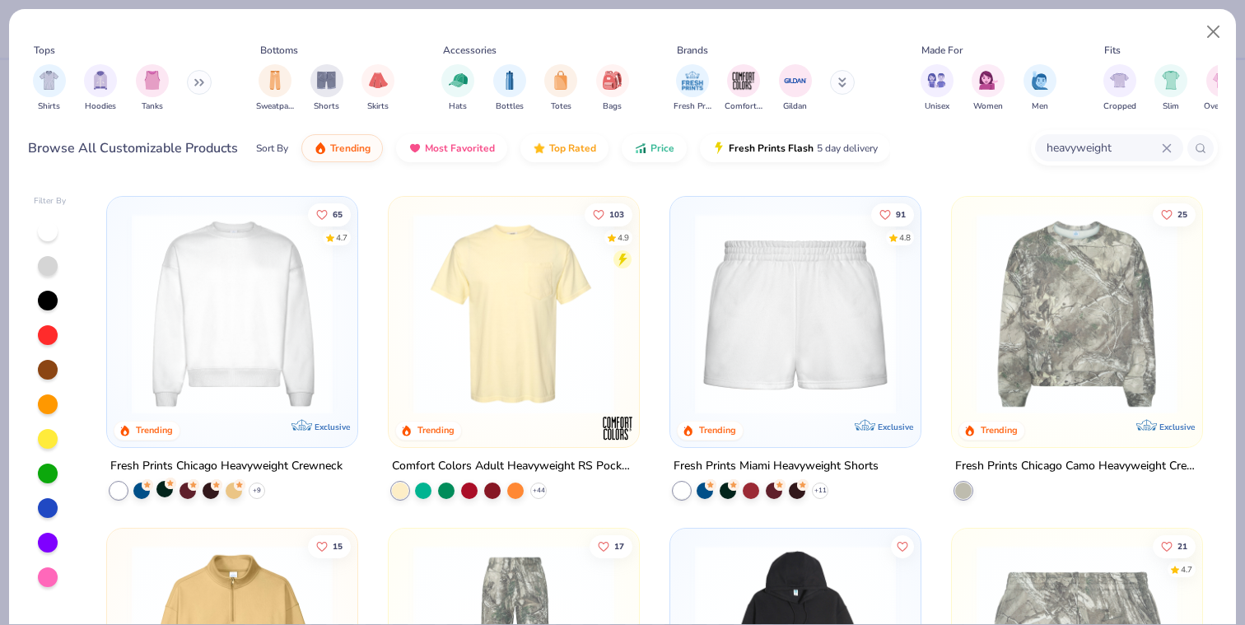
click at [163, 493] on div at bounding box center [165, 488] width 16 height 16
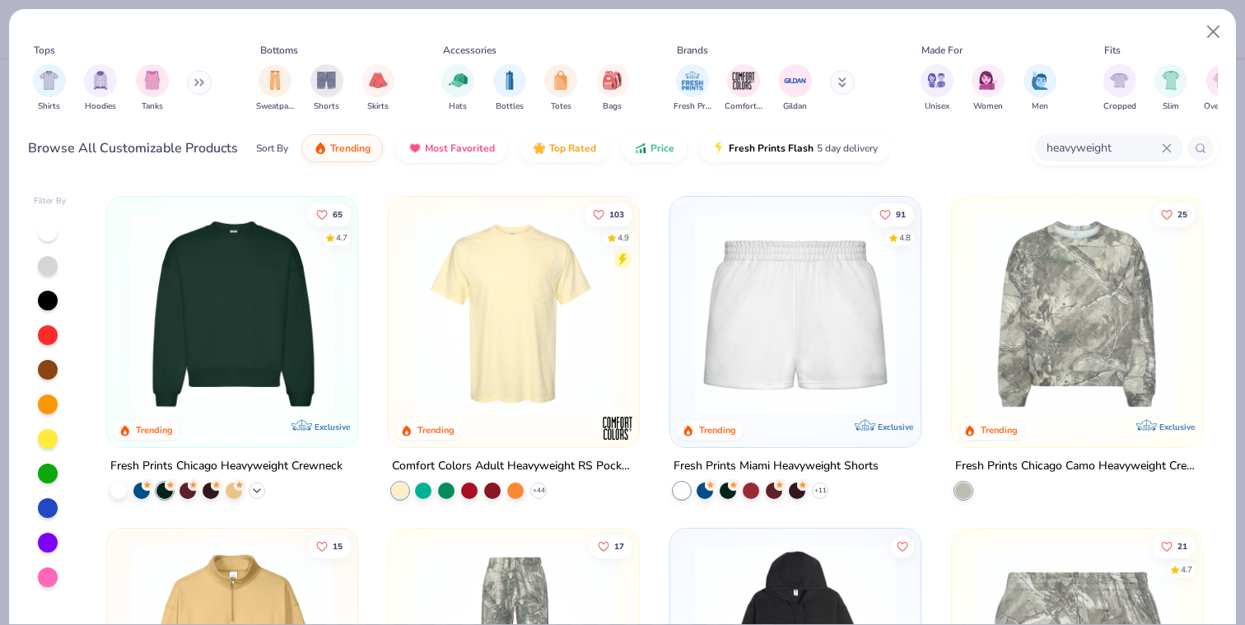
click at [260, 489] on icon at bounding box center [256, 490] width 13 height 13
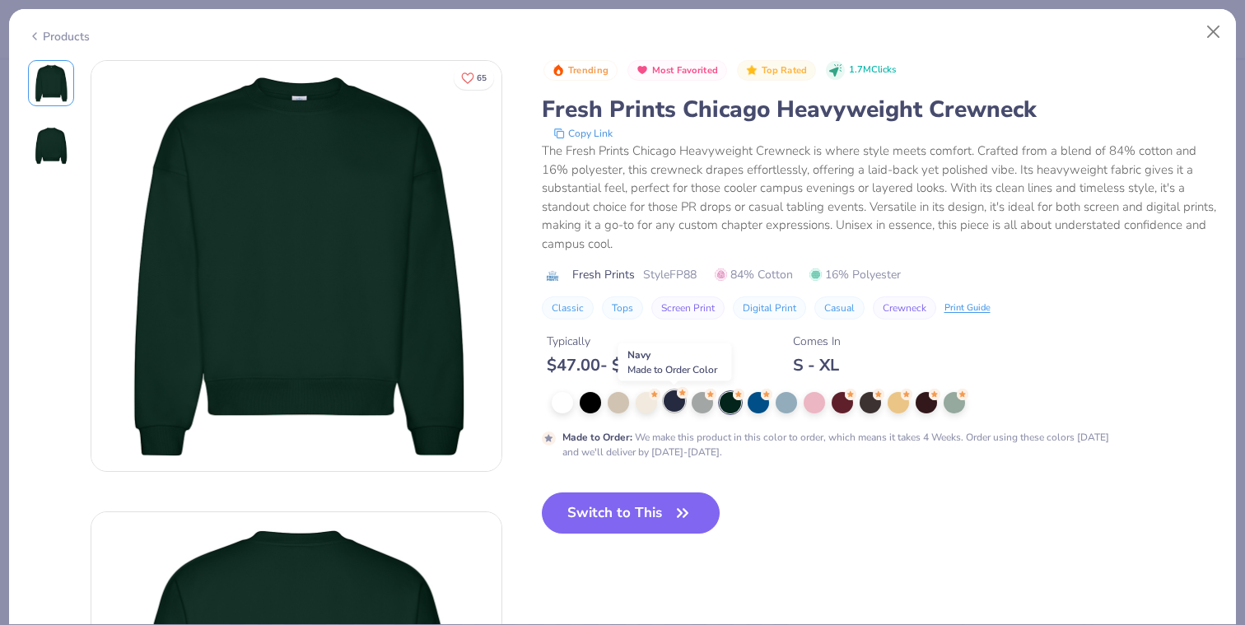
click at [681, 399] on circle at bounding box center [683, 393] width 12 height 12
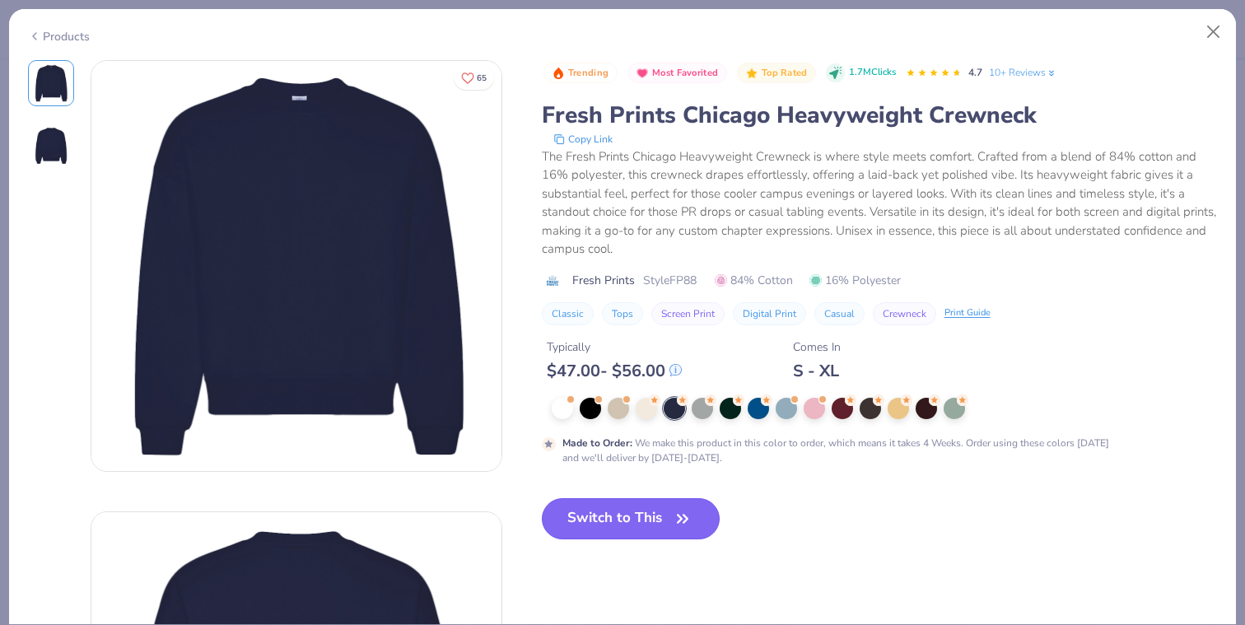
click at [628, 528] on button "Switch to This" at bounding box center [631, 518] width 179 height 41
type input "50"
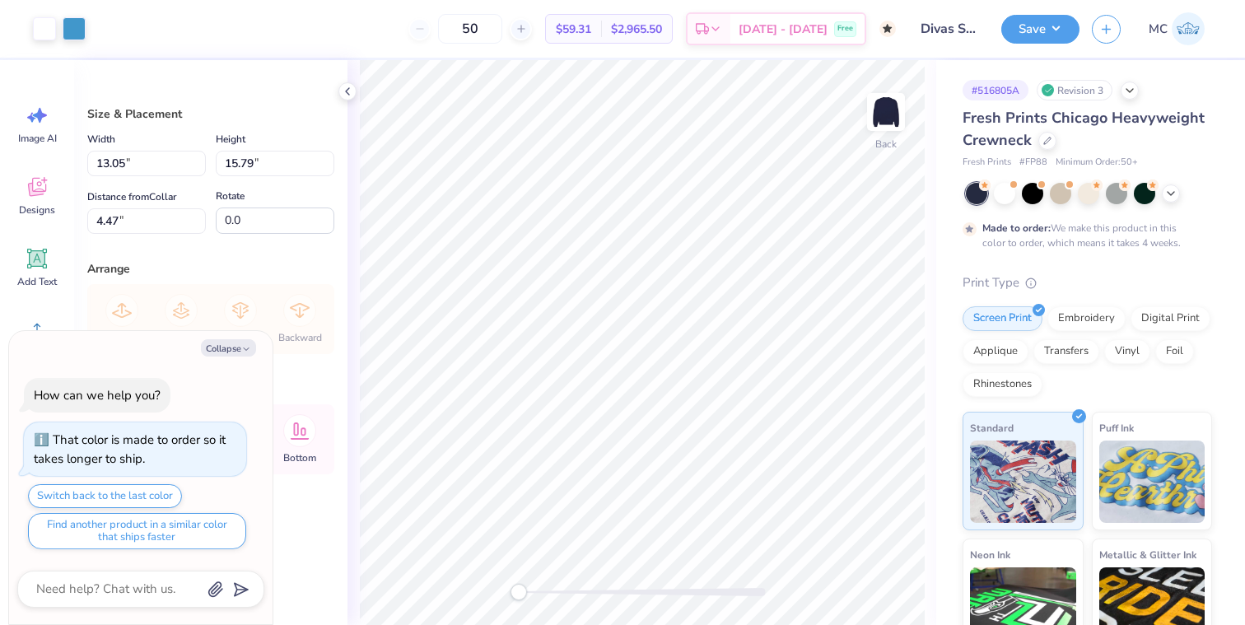
type textarea "x"
type input "3.00"
click at [77, 26] on div at bounding box center [74, 27] width 23 height 23
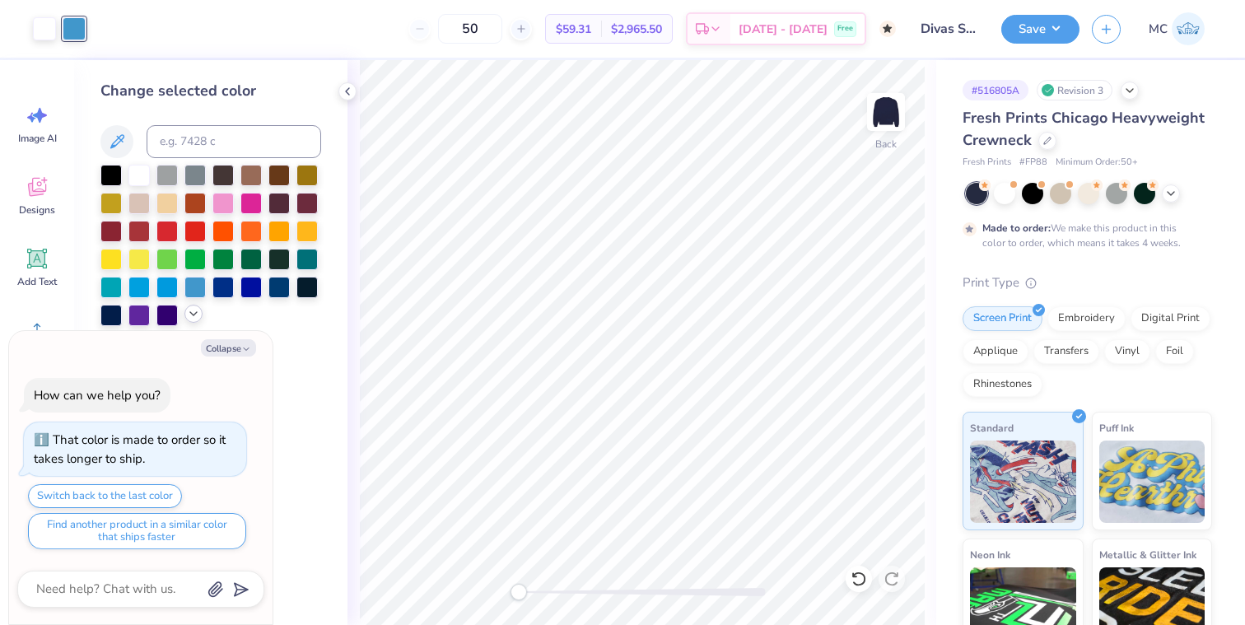
click at [194, 315] on icon at bounding box center [193, 313] width 13 height 13
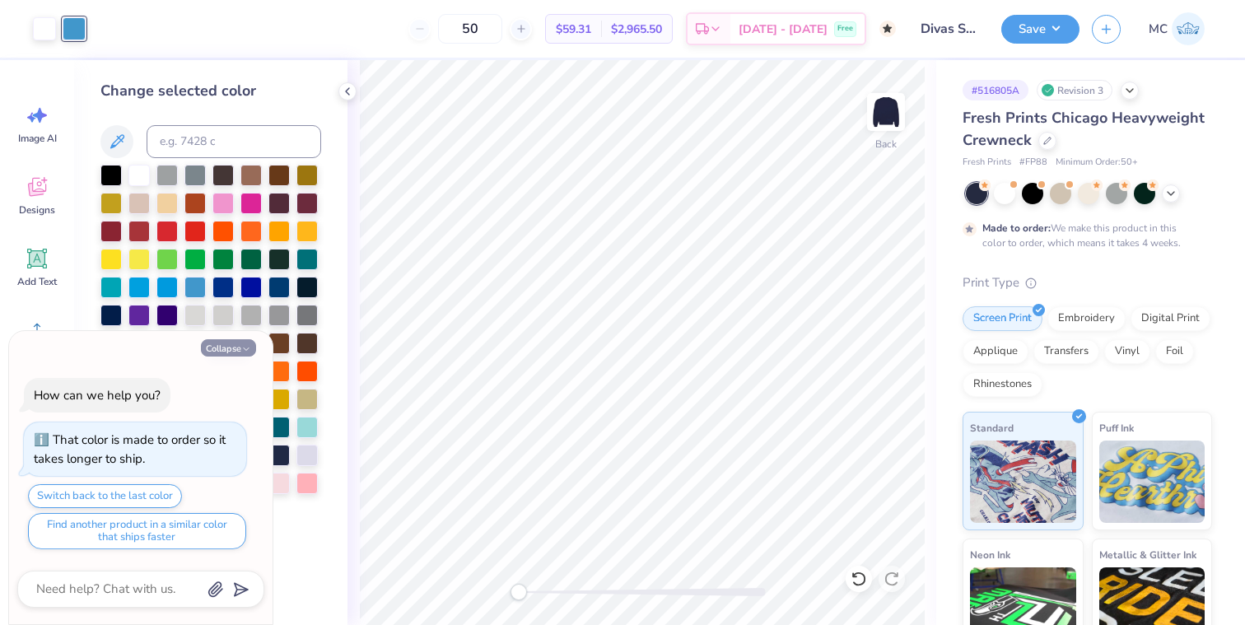
click at [222, 347] on button "Collapse" at bounding box center [228, 347] width 55 height 17
type textarea "x"
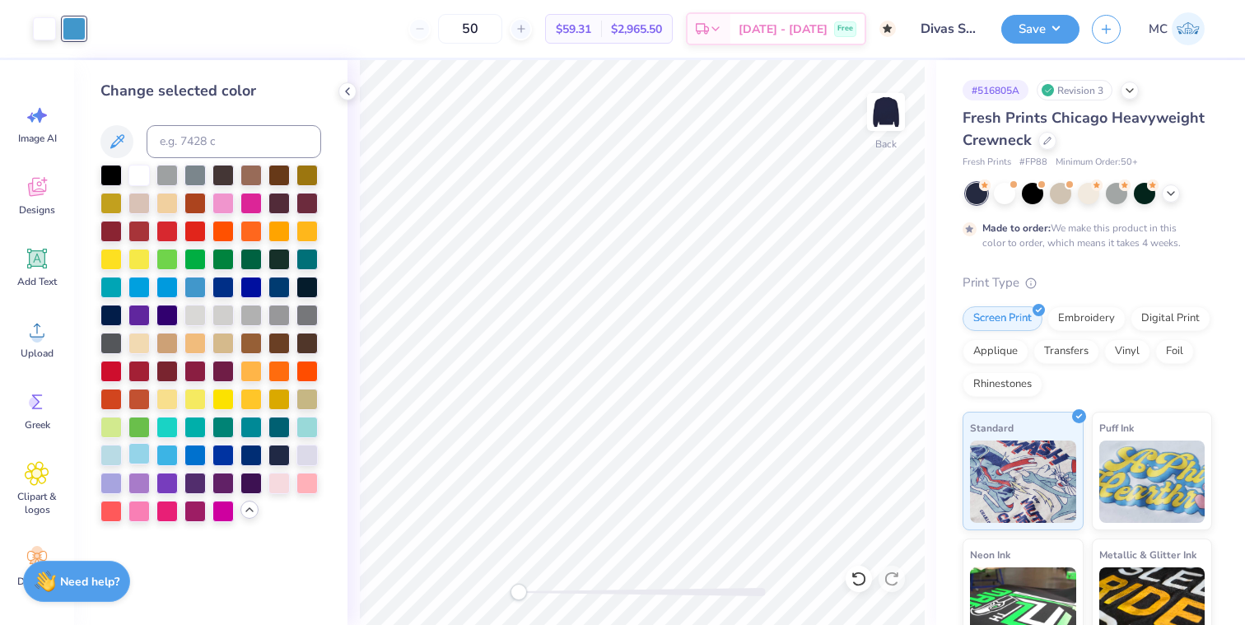
click at [137, 458] on div at bounding box center [138, 453] width 21 height 21
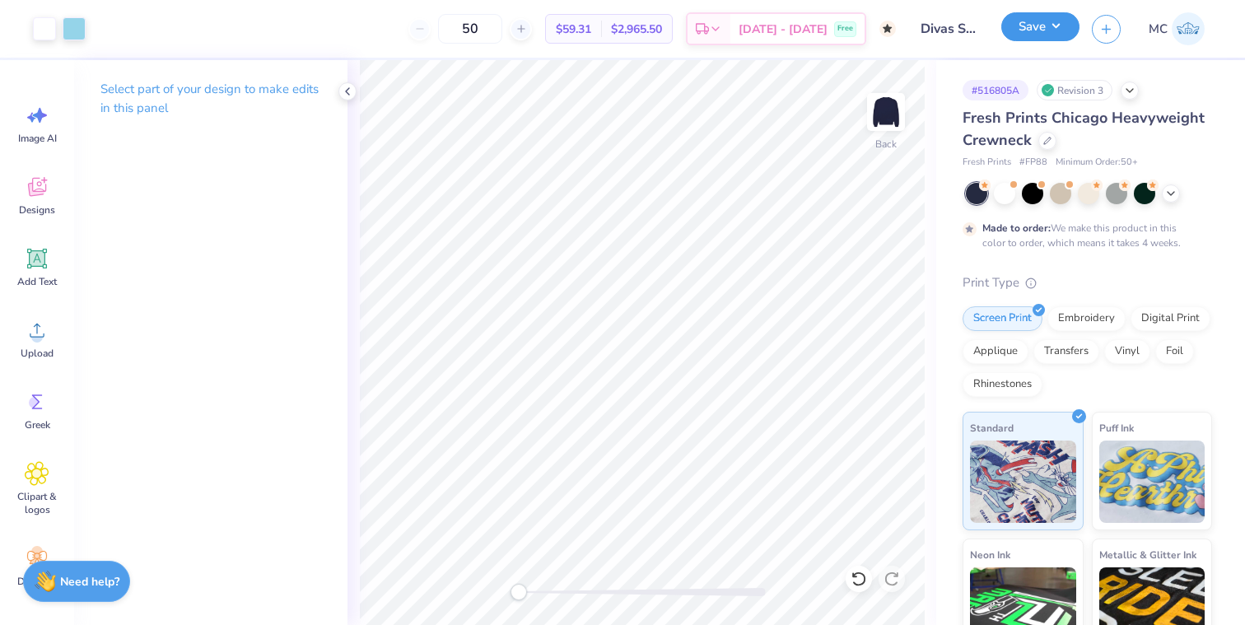
click at [1031, 26] on button "Save" at bounding box center [1041, 26] width 78 height 29
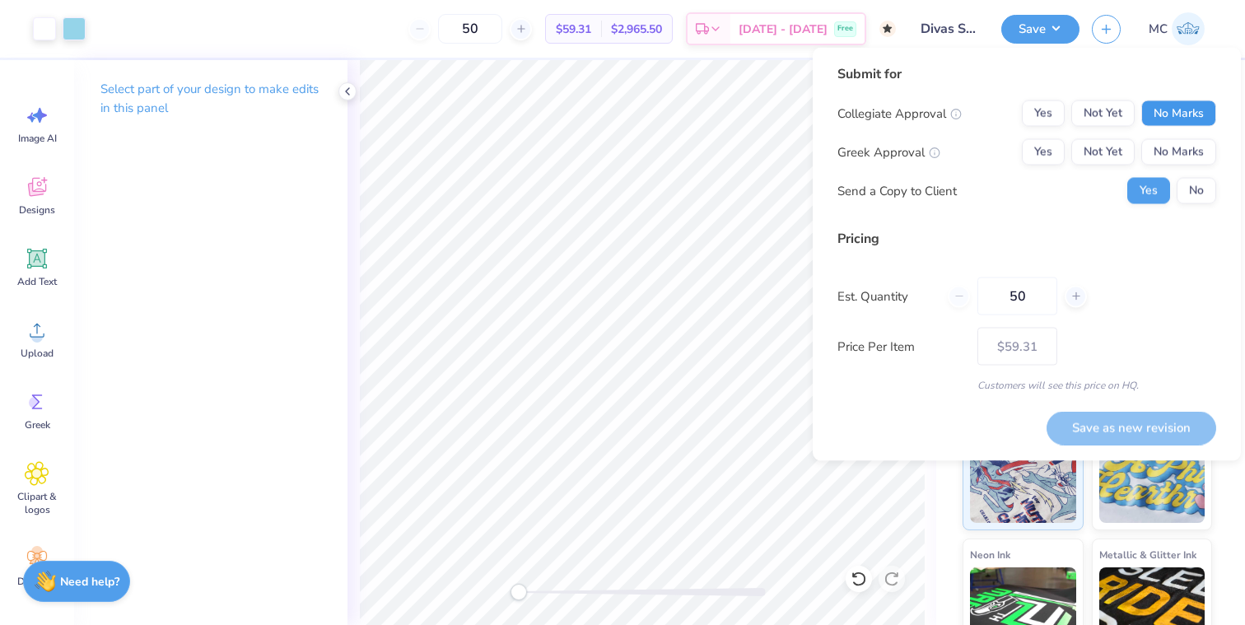
click at [1172, 114] on button "No Marks" at bounding box center [1179, 113] width 75 height 26
click at [1172, 147] on button "No Marks" at bounding box center [1179, 152] width 75 height 26
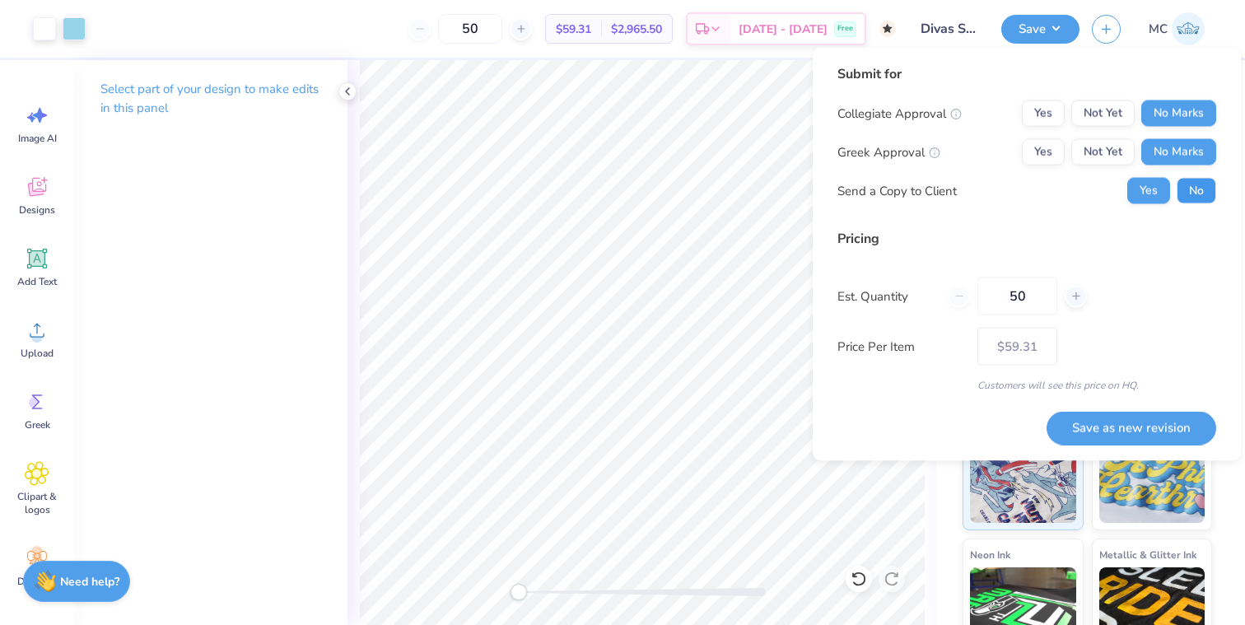
click at [1186, 189] on button "No" at bounding box center [1197, 191] width 40 height 26
click at [1016, 300] on input "50" at bounding box center [1018, 297] width 80 height 38
click at [1184, 332] on div "Price Per Item $59.31" at bounding box center [1027, 347] width 379 height 38
click at [1146, 414] on button "Save as new revision" at bounding box center [1132, 428] width 170 height 34
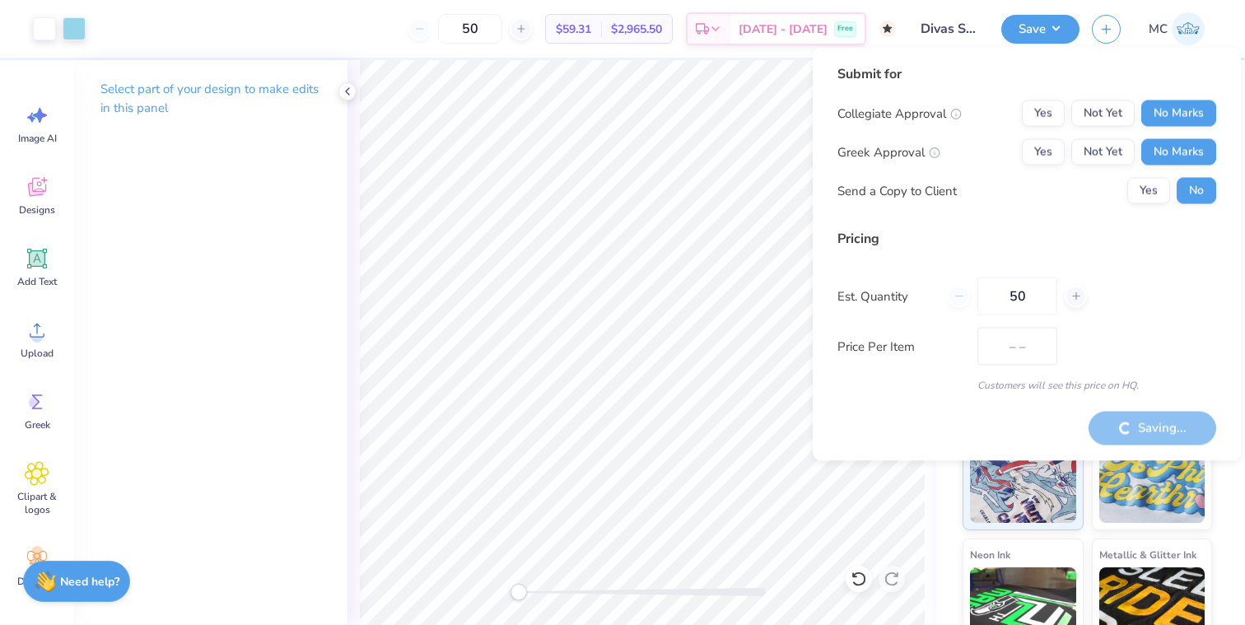
type input "$59.31"
click at [348, 88] on polyline at bounding box center [347, 91] width 3 height 7
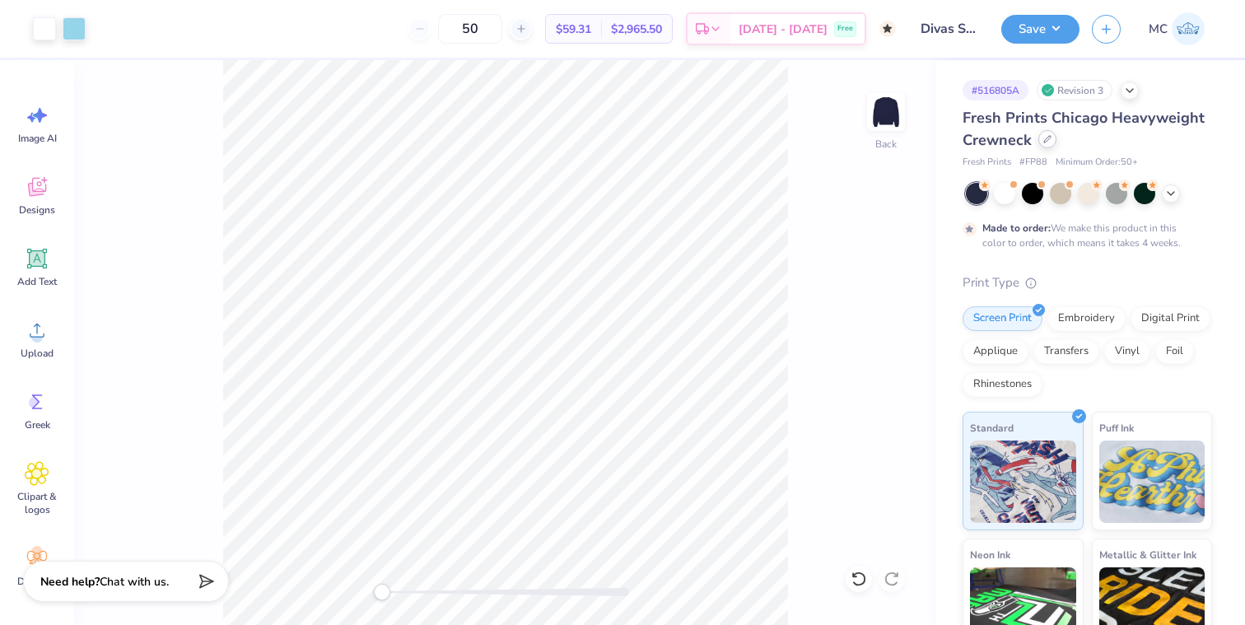
click at [1048, 143] on icon at bounding box center [1048, 139] width 8 height 8
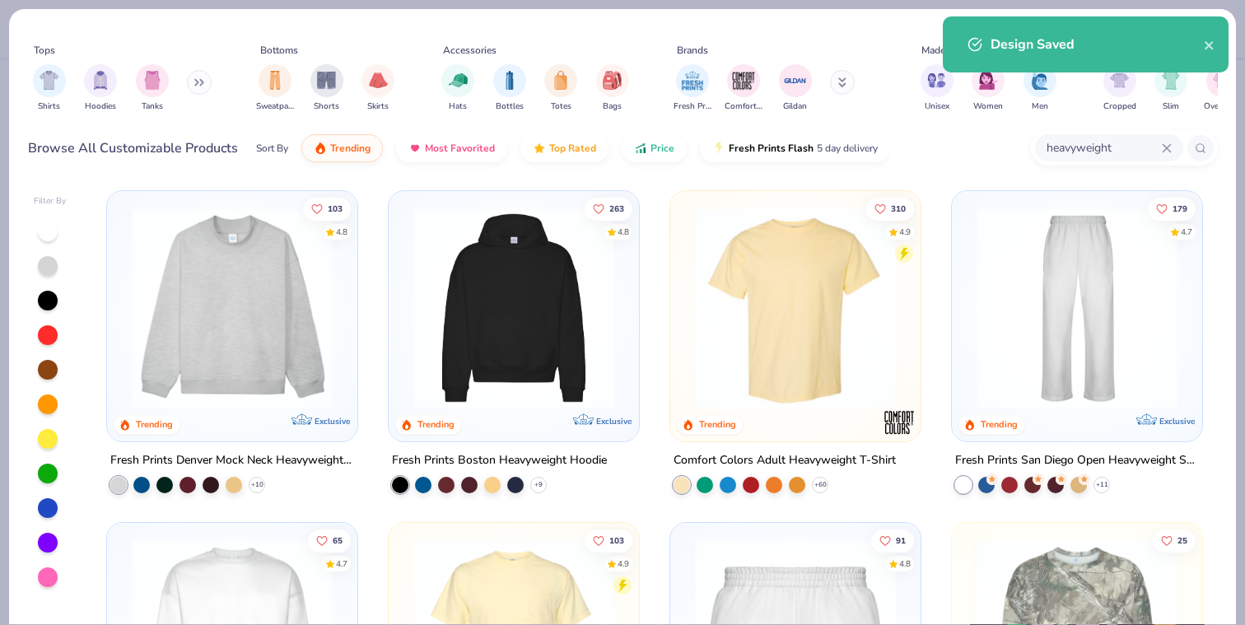
click at [1133, 152] on input "heavyweight" at bounding box center [1103, 147] width 117 height 19
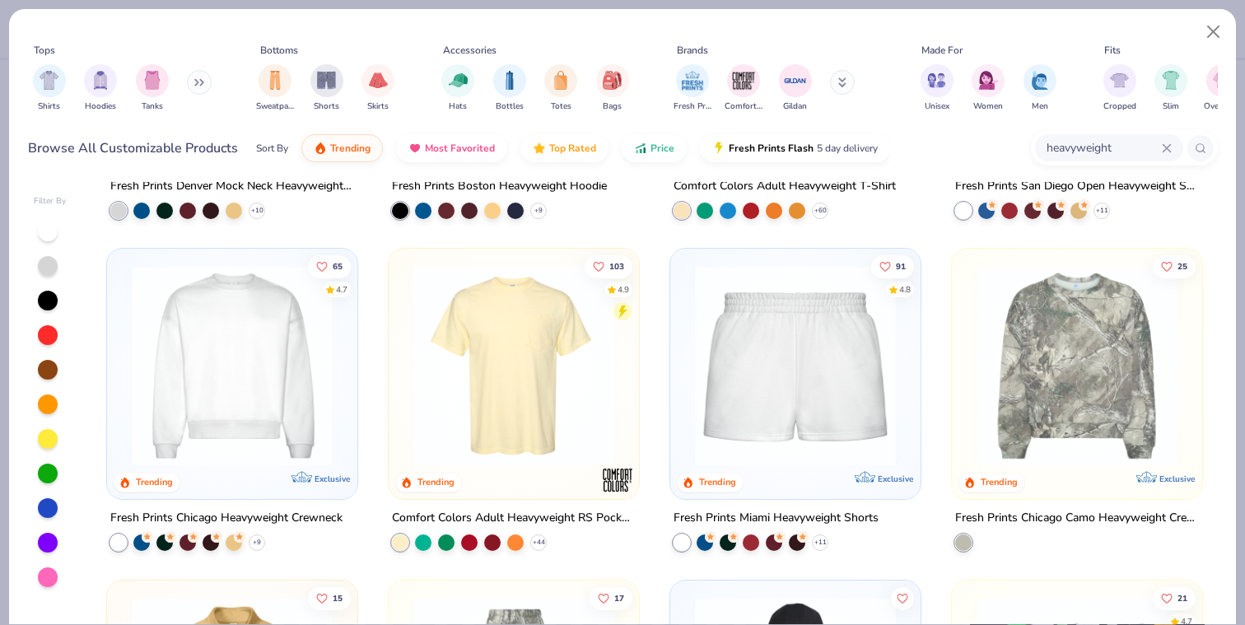
scroll to position [294, 0]
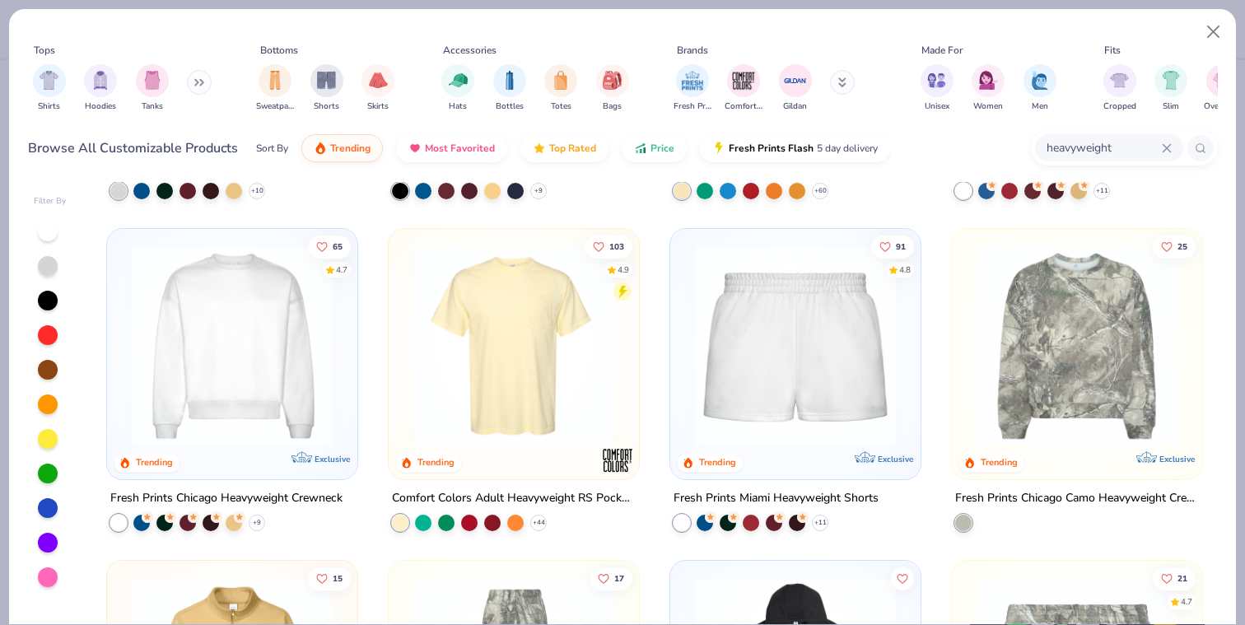
click at [285, 399] on img at bounding box center [232, 345] width 217 height 201
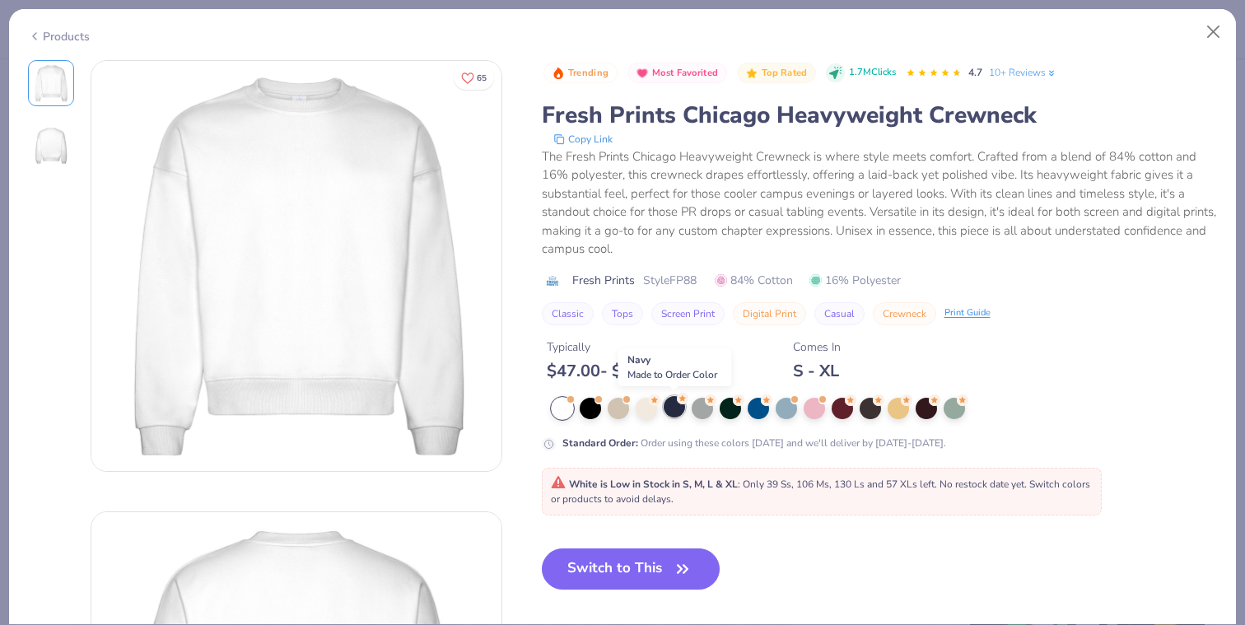
click at [667, 411] on div at bounding box center [674, 406] width 21 height 21
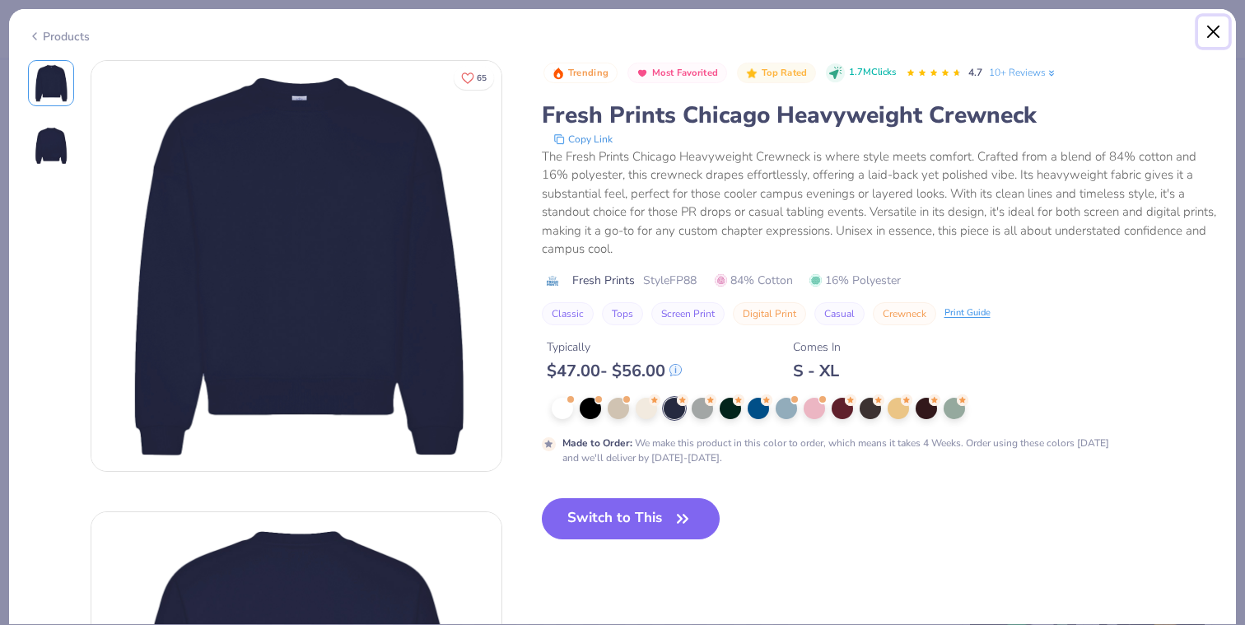
click at [1215, 34] on button "Close" at bounding box center [1213, 31] width 31 height 31
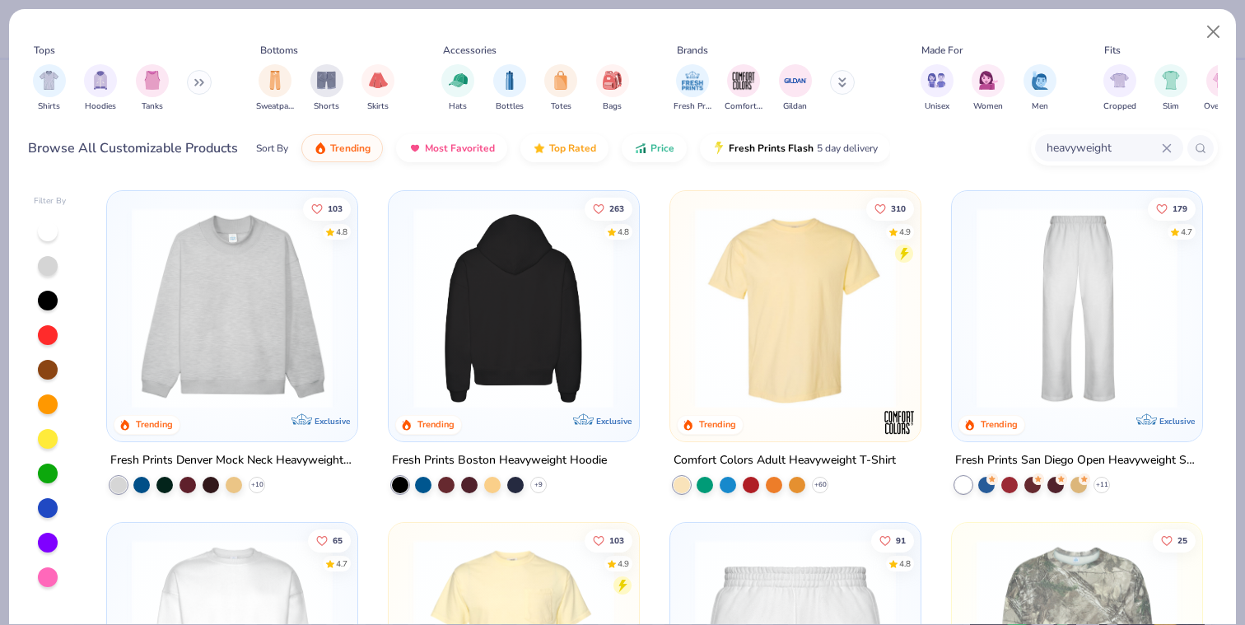
click at [271, 292] on img at bounding box center [232, 308] width 217 height 201
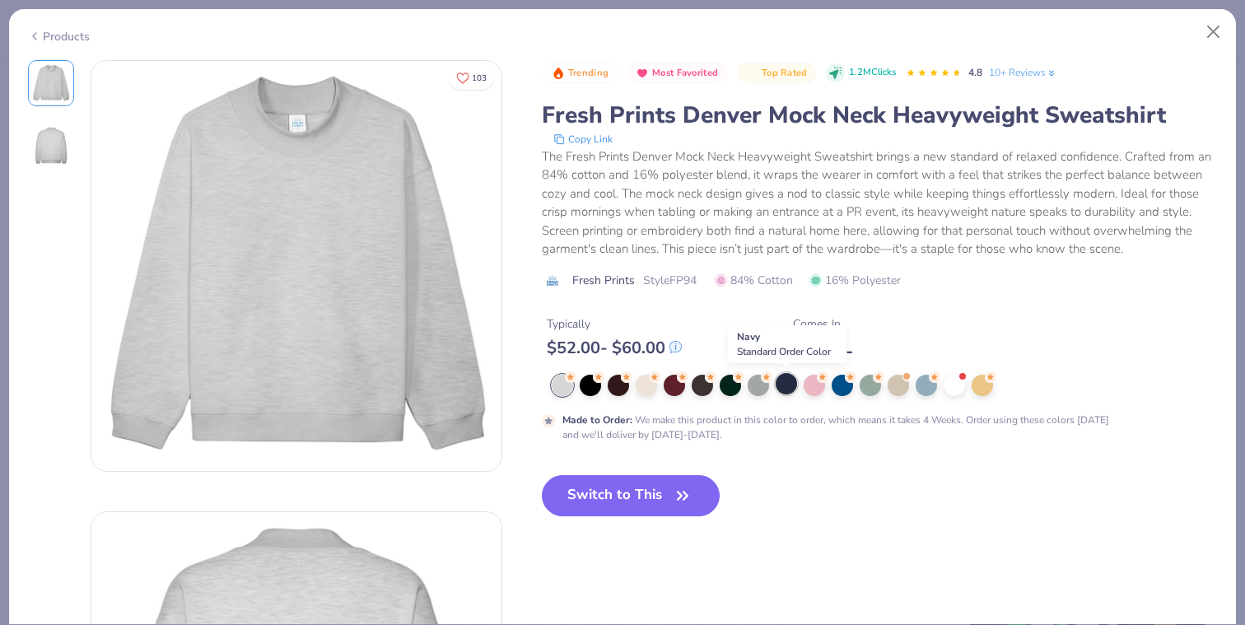
click at [784, 388] on div at bounding box center [786, 383] width 21 height 21
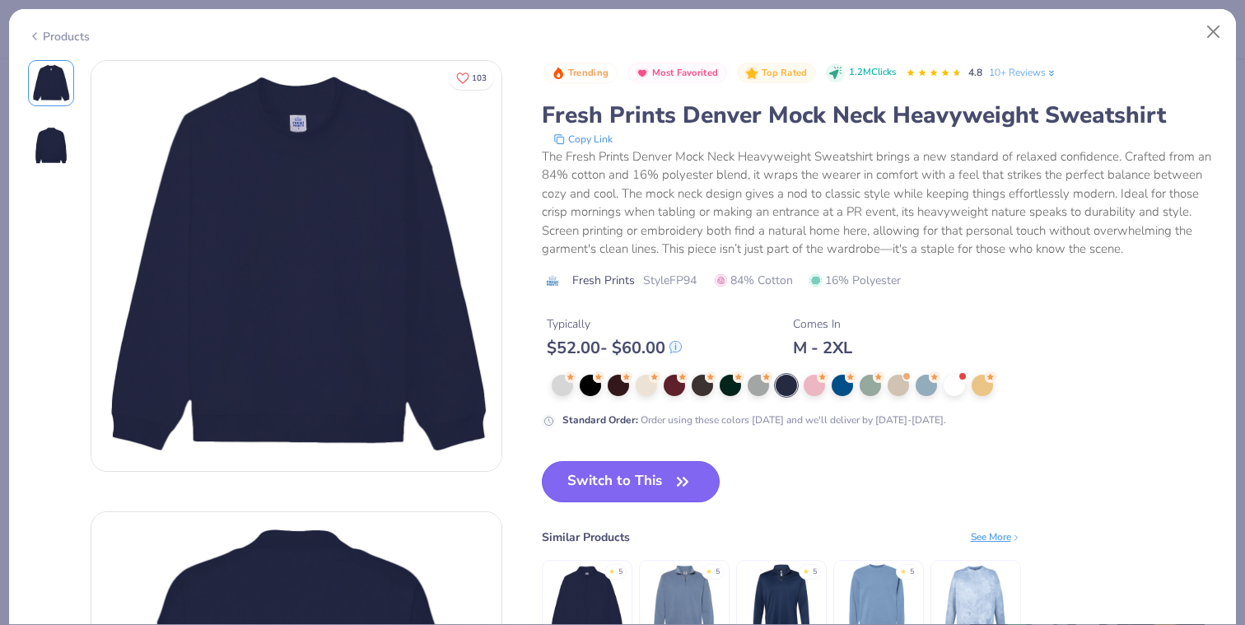
click at [638, 484] on button "Switch to This" at bounding box center [631, 481] width 179 height 41
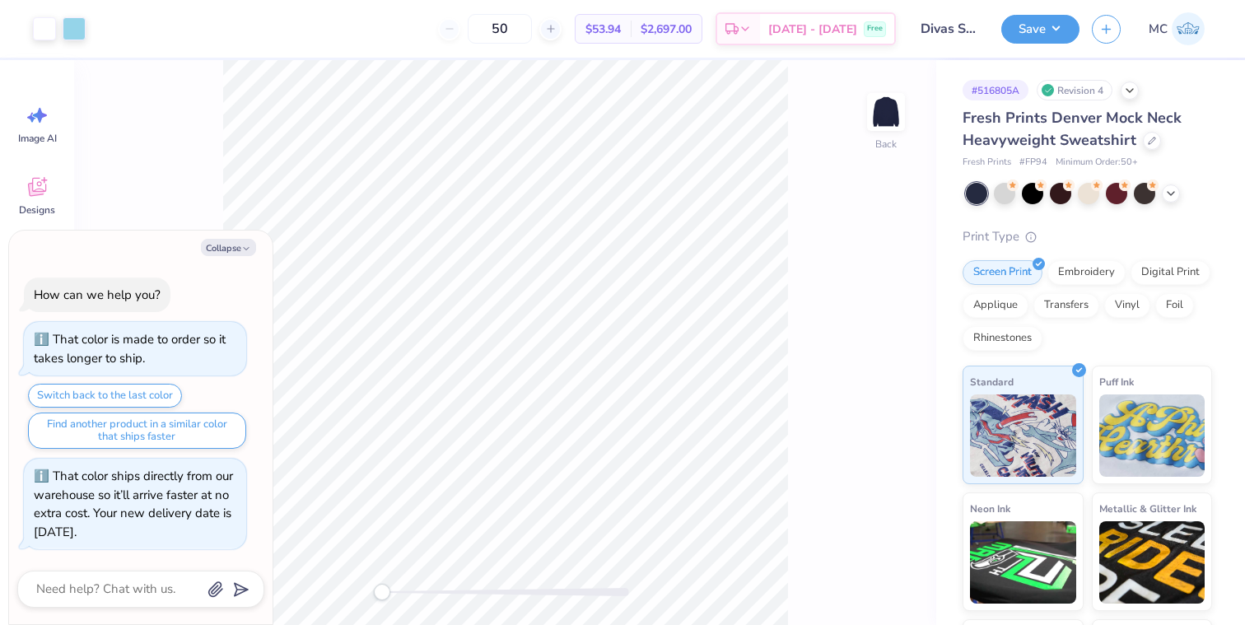
type textarea "x"
